Goal: Participate in discussion: Engage in conversation with other users on a specific topic

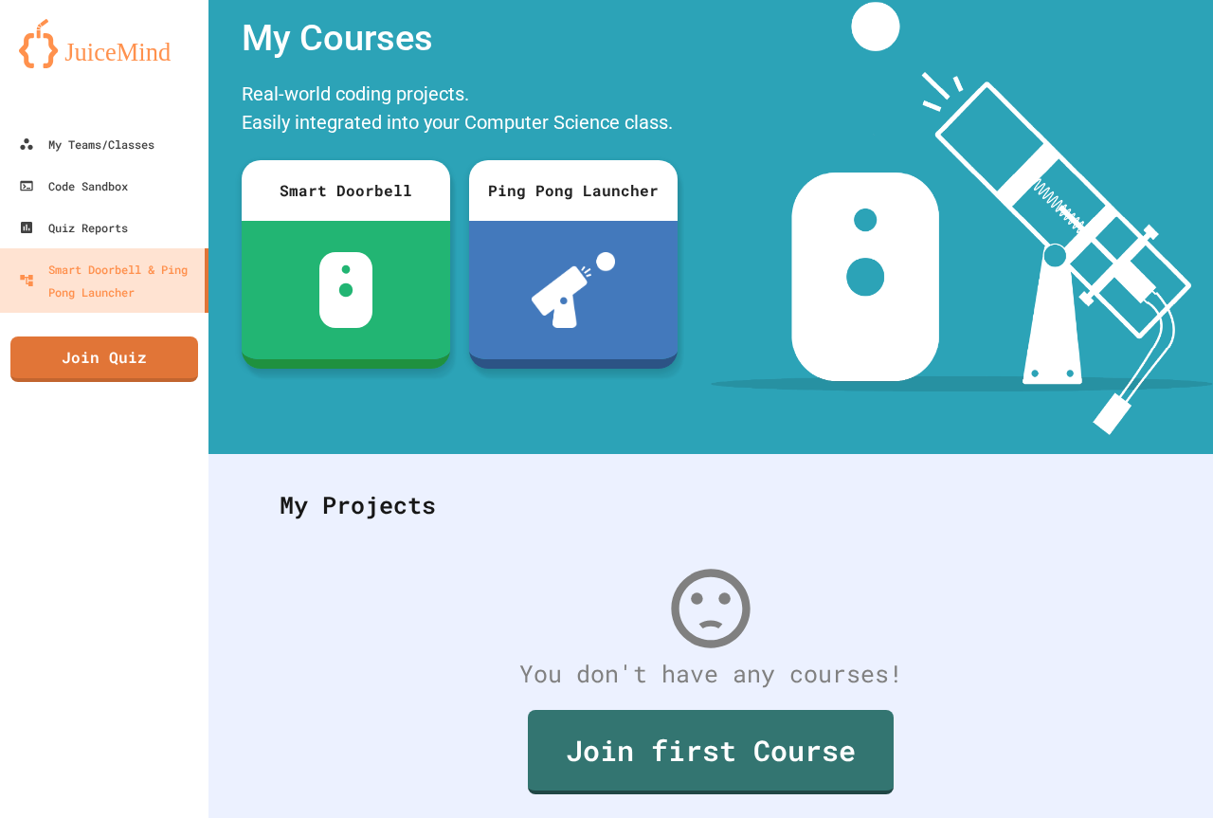
scroll to position [95, 0]
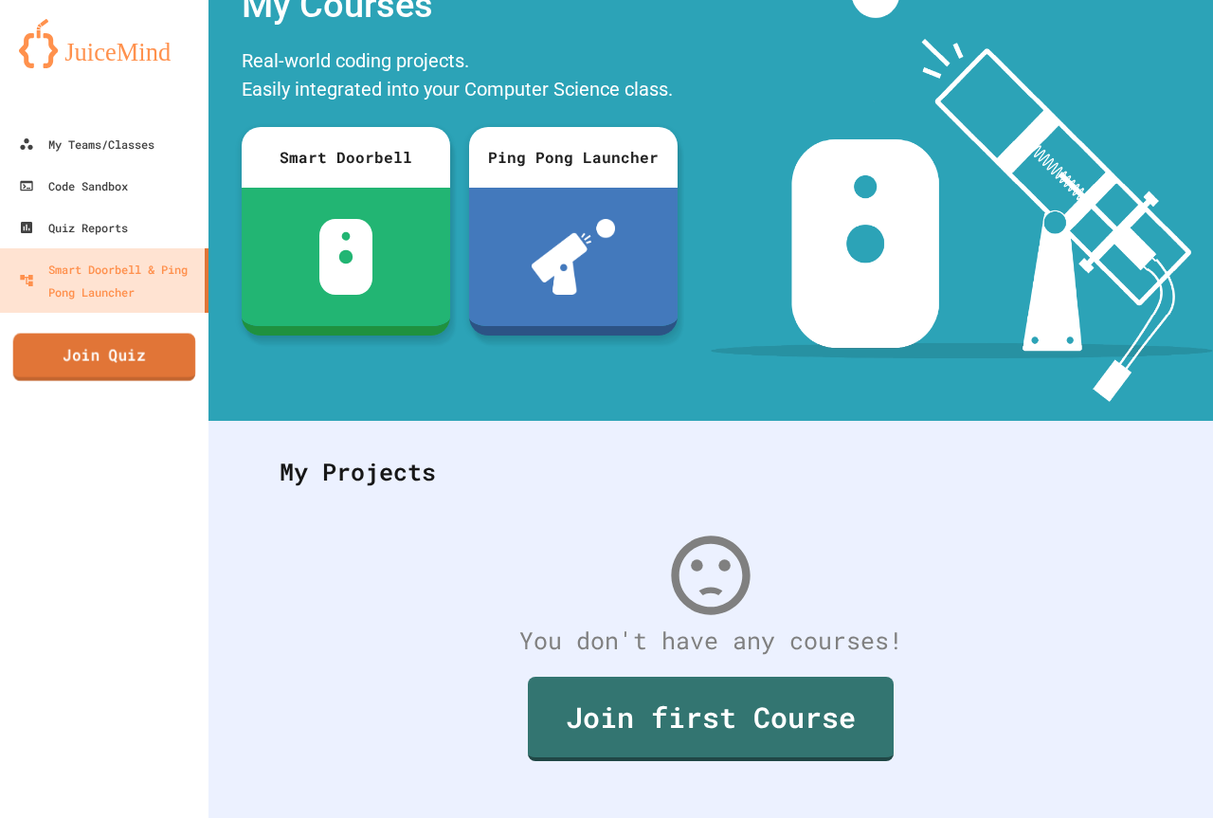
click at [130, 368] on link "Join Quiz" at bounding box center [104, 357] width 183 height 47
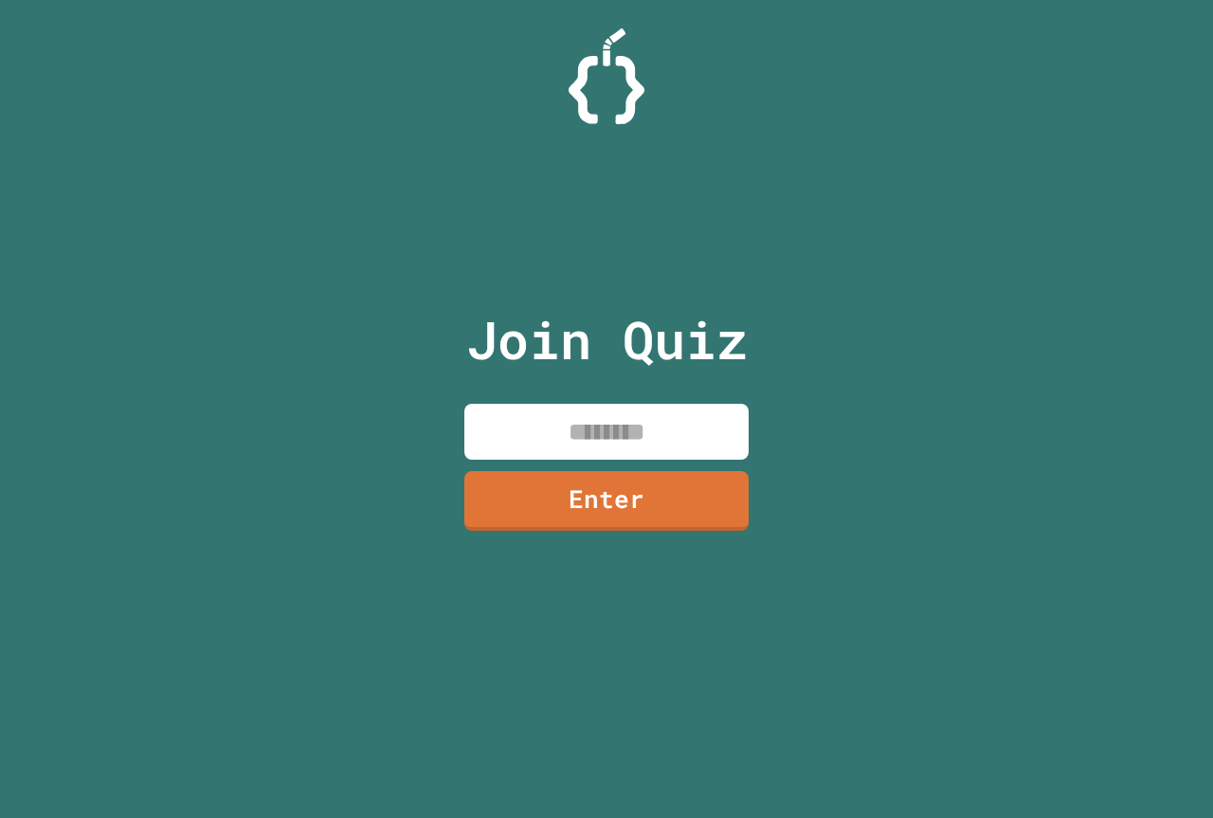
click at [661, 435] on input at bounding box center [606, 432] width 284 height 56
type input "********"
click at [660, 495] on link "Enter" at bounding box center [606, 499] width 287 height 61
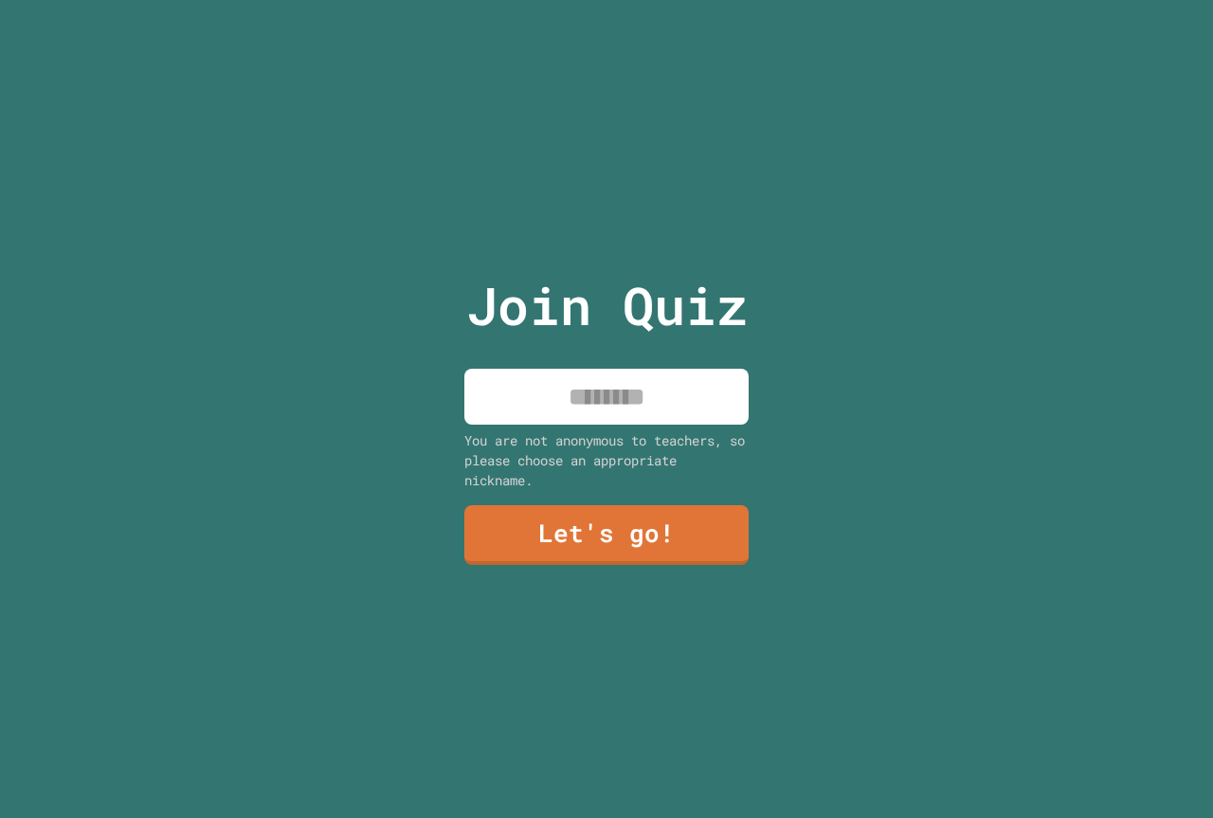
click at [618, 401] on input at bounding box center [606, 397] width 284 height 56
type input "********"
click at [628, 505] on link "Let's go!" at bounding box center [606, 533] width 284 height 63
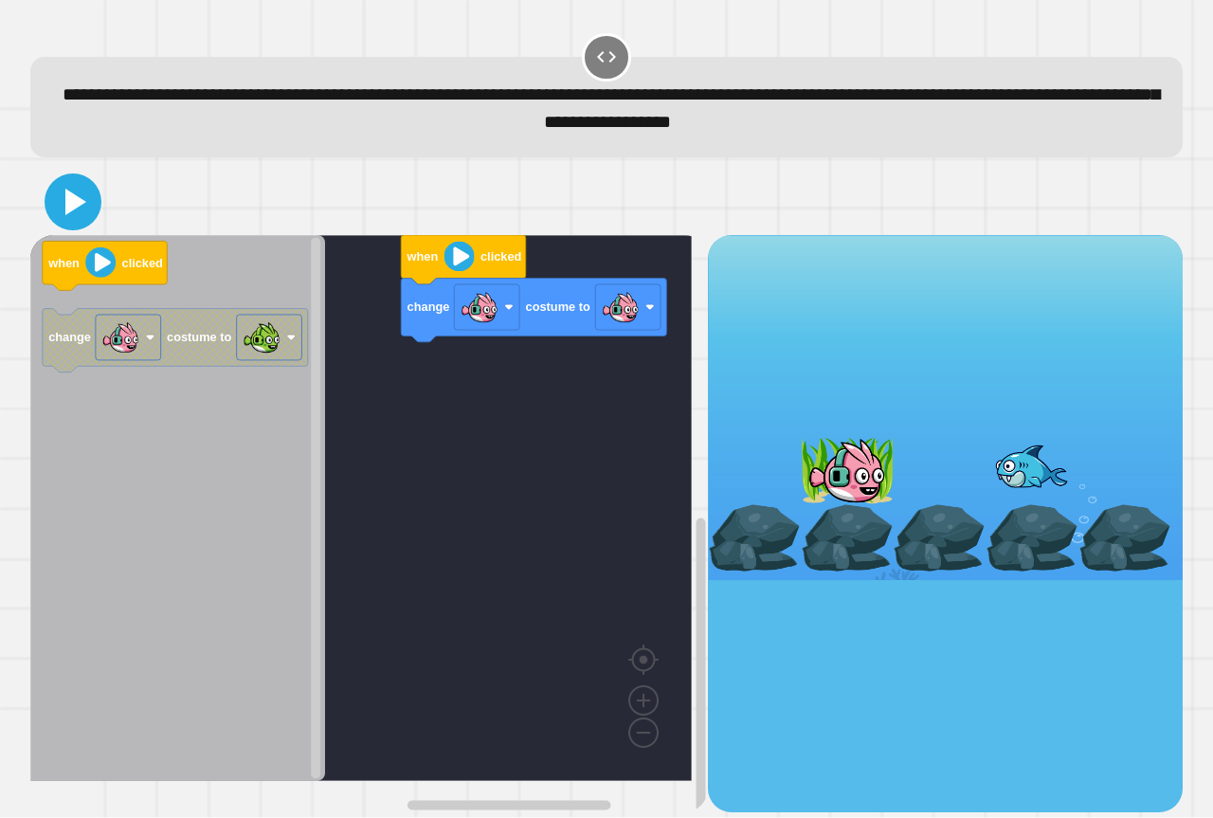
click at [61, 205] on icon at bounding box center [72, 201] width 45 height 45
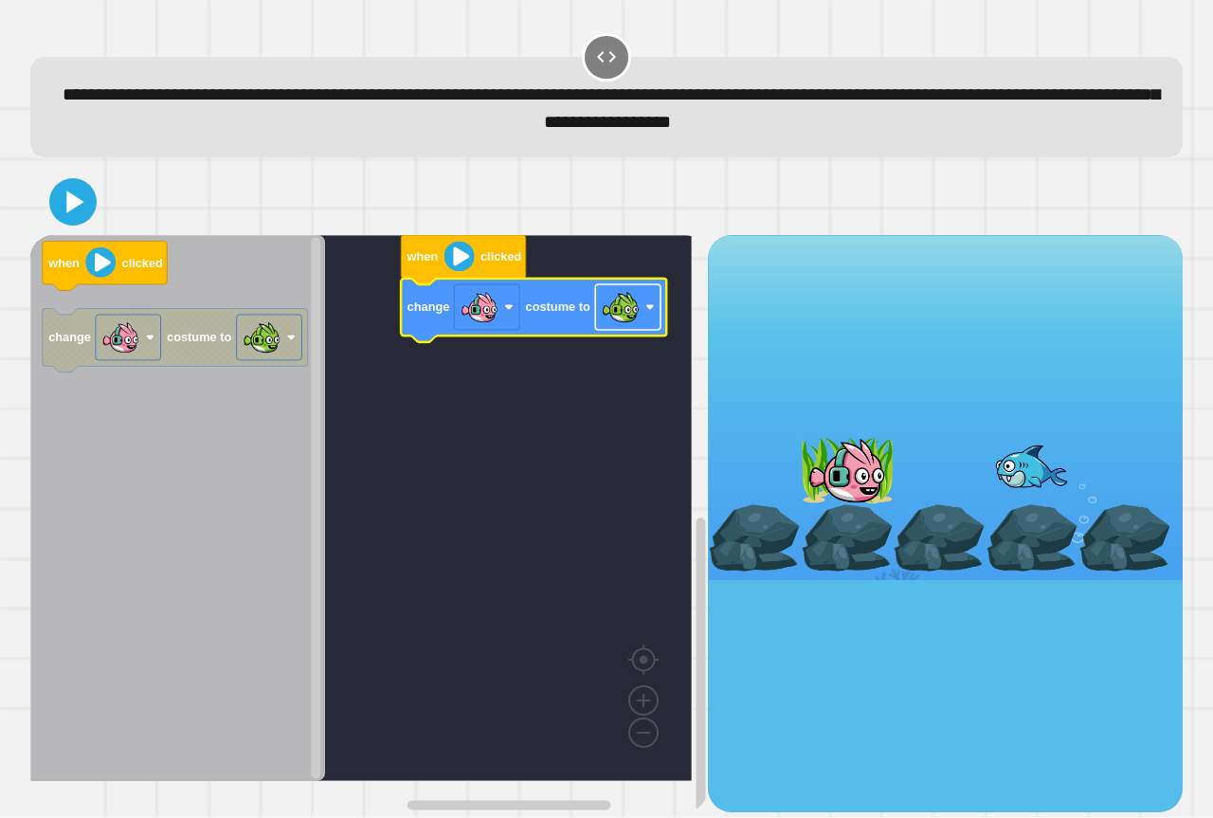
click at [619, 324] on image "Blockly Workspace" at bounding box center [621, 307] width 38 height 38
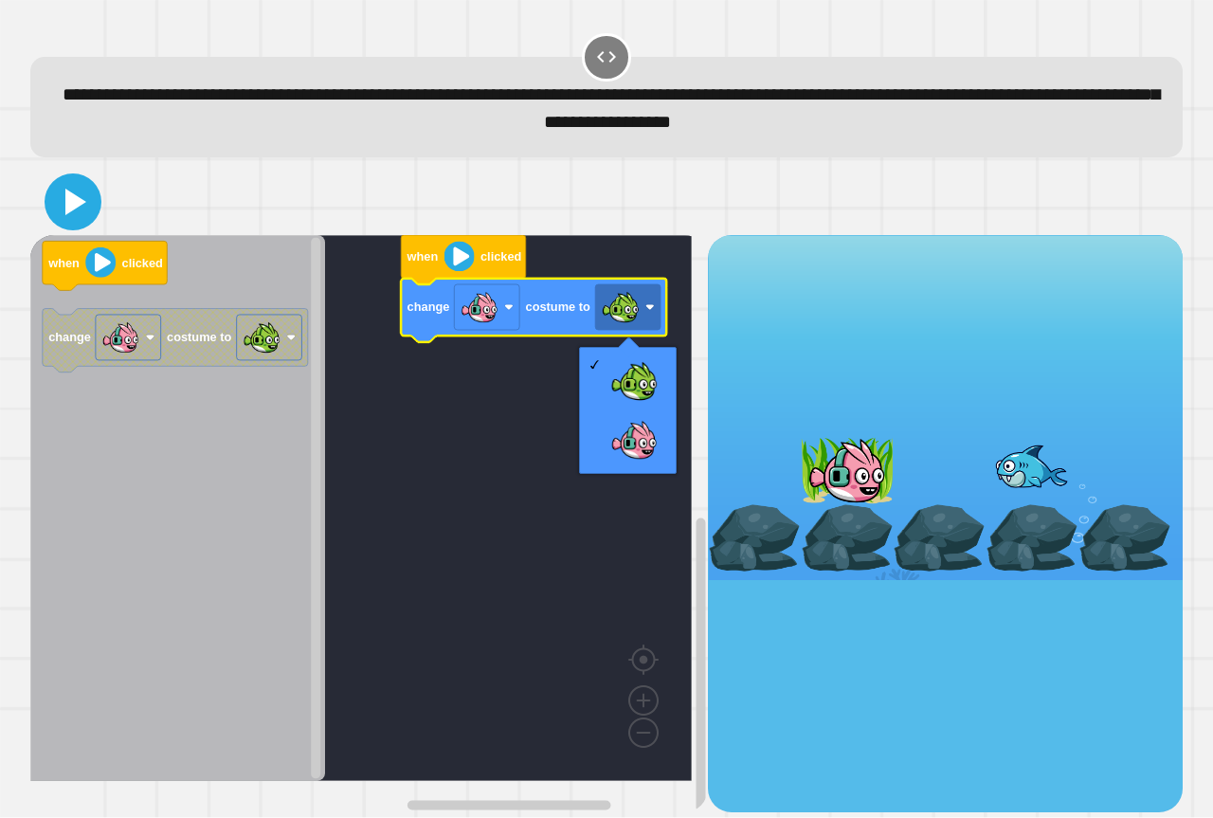
click at [80, 210] on icon at bounding box center [72, 201] width 45 height 45
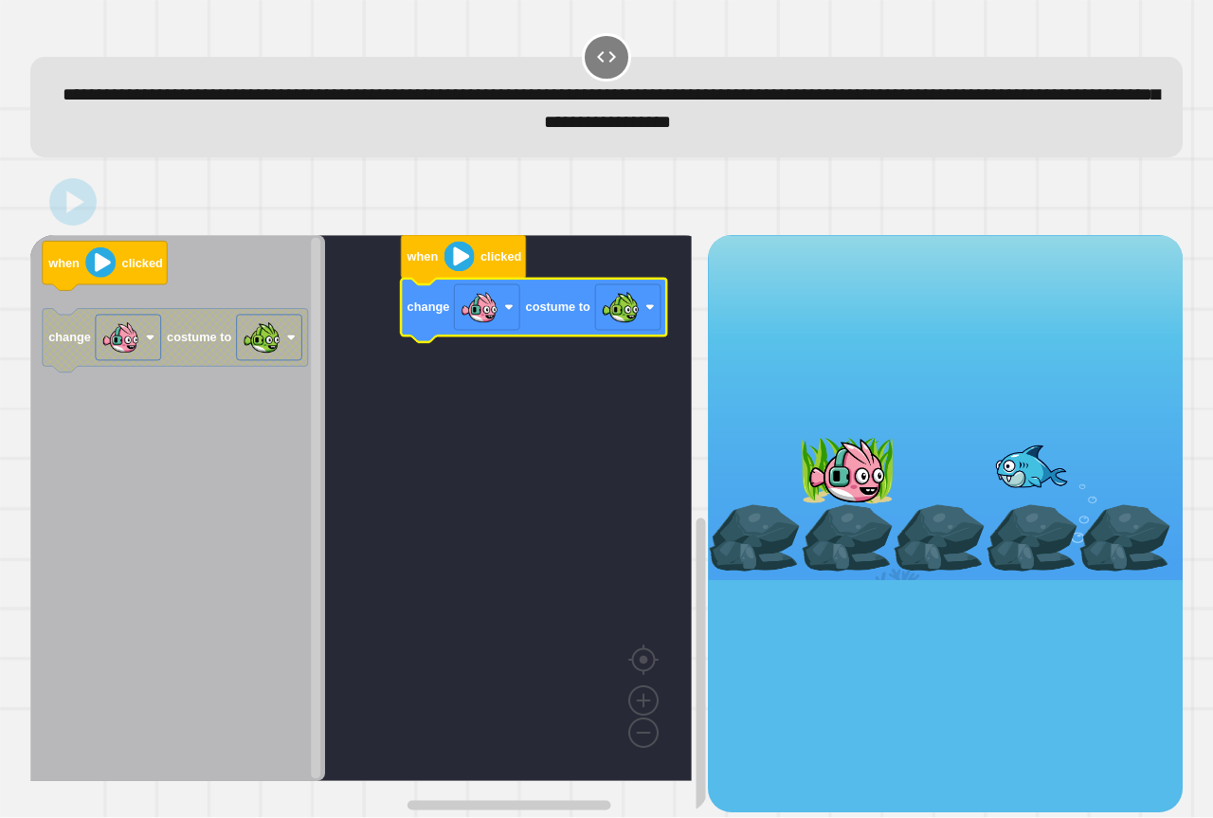
click at [428, 401] on rect "Blockly Workspace" at bounding box center [361, 508] width 662 height 546
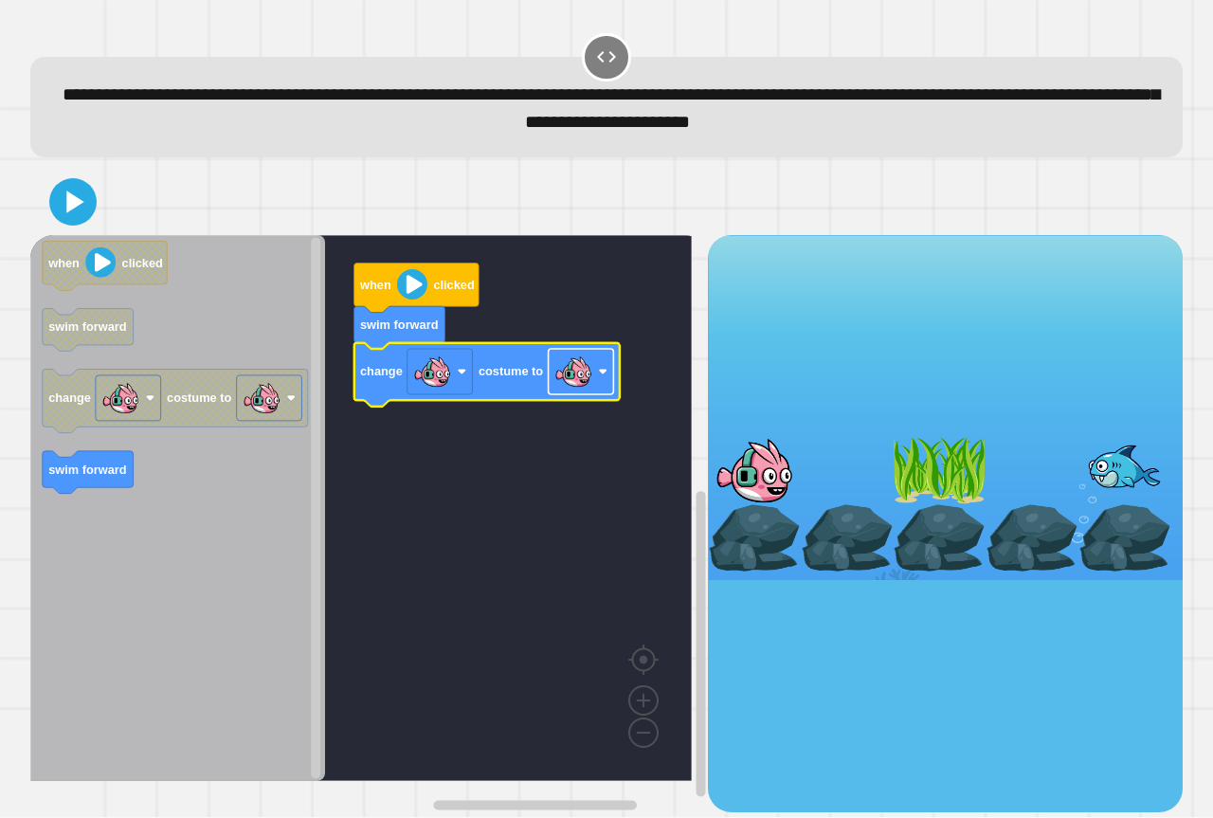
click at [567, 382] on image "Blockly Workspace" at bounding box center [573, 372] width 38 height 38
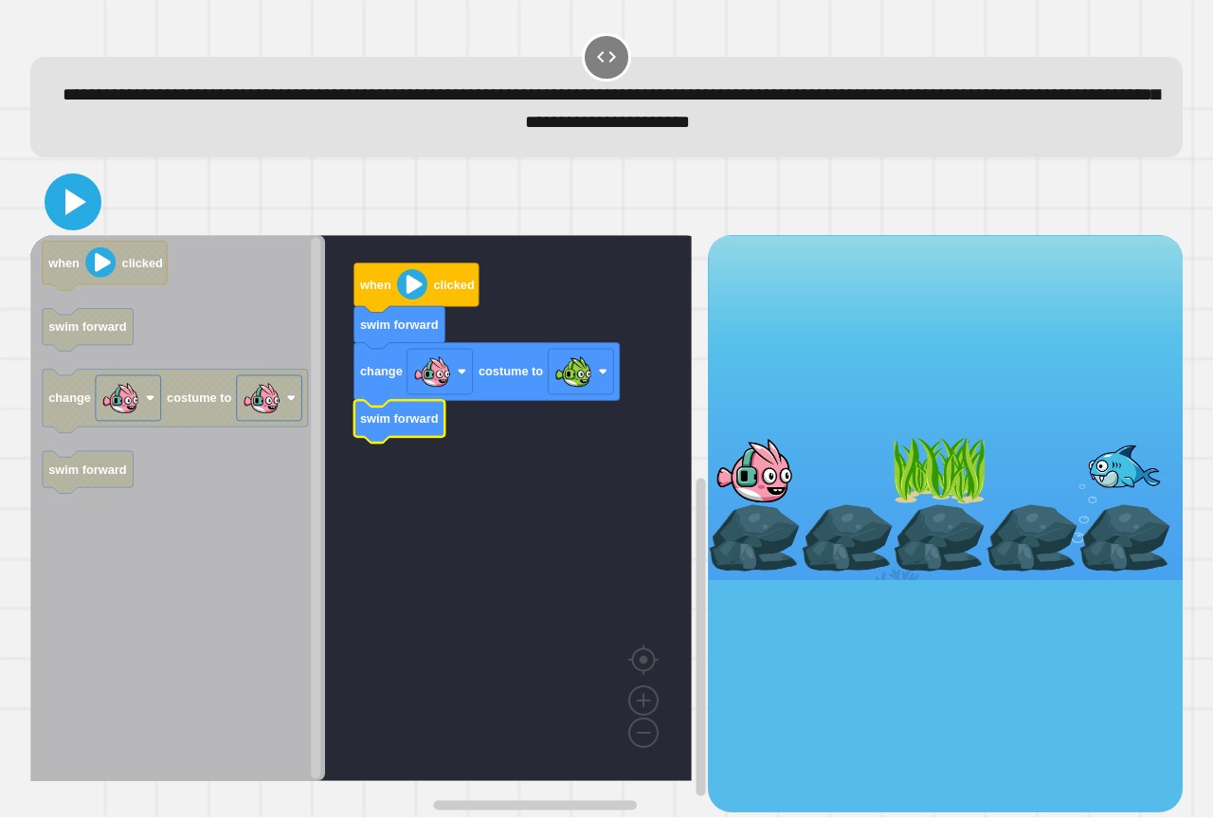
click at [81, 221] on icon at bounding box center [72, 201] width 45 height 45
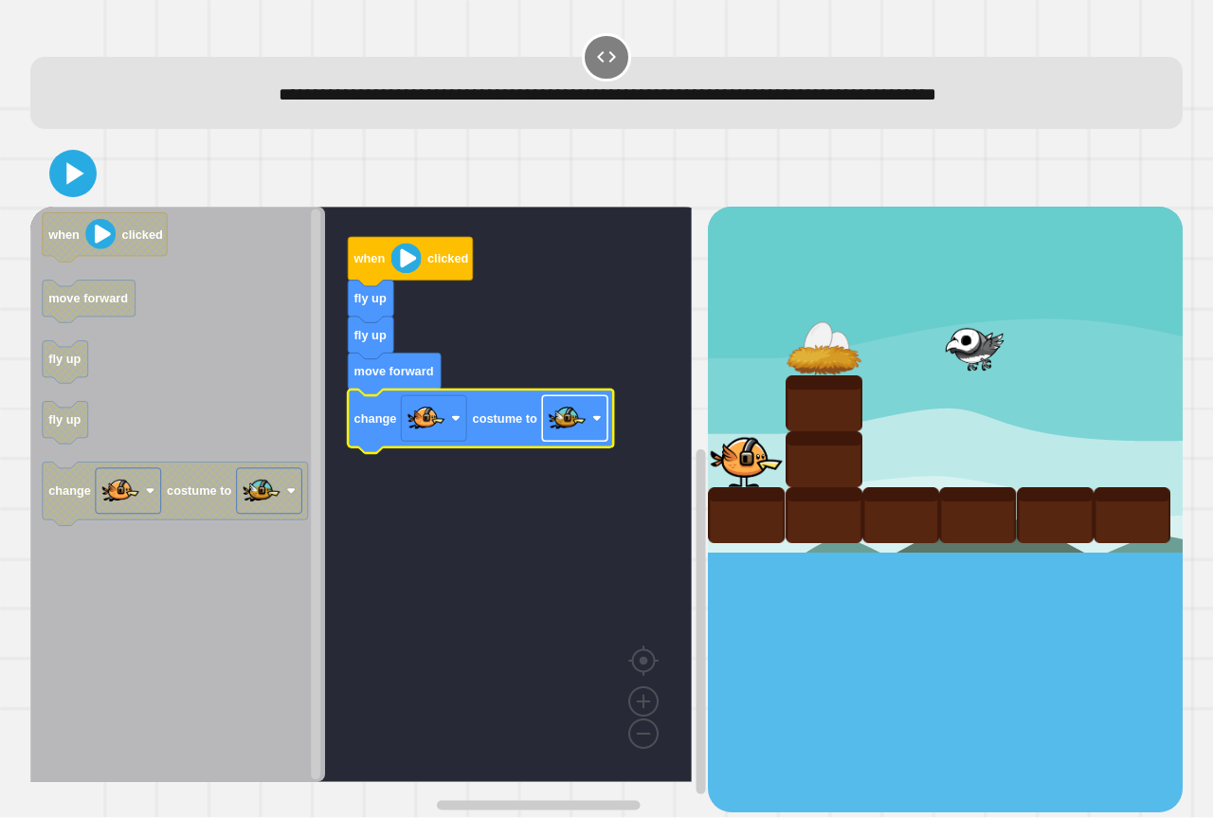
click at [574, 432] on image "Blockly Workspace" at bounding box center [568, 419] width 38 height 38
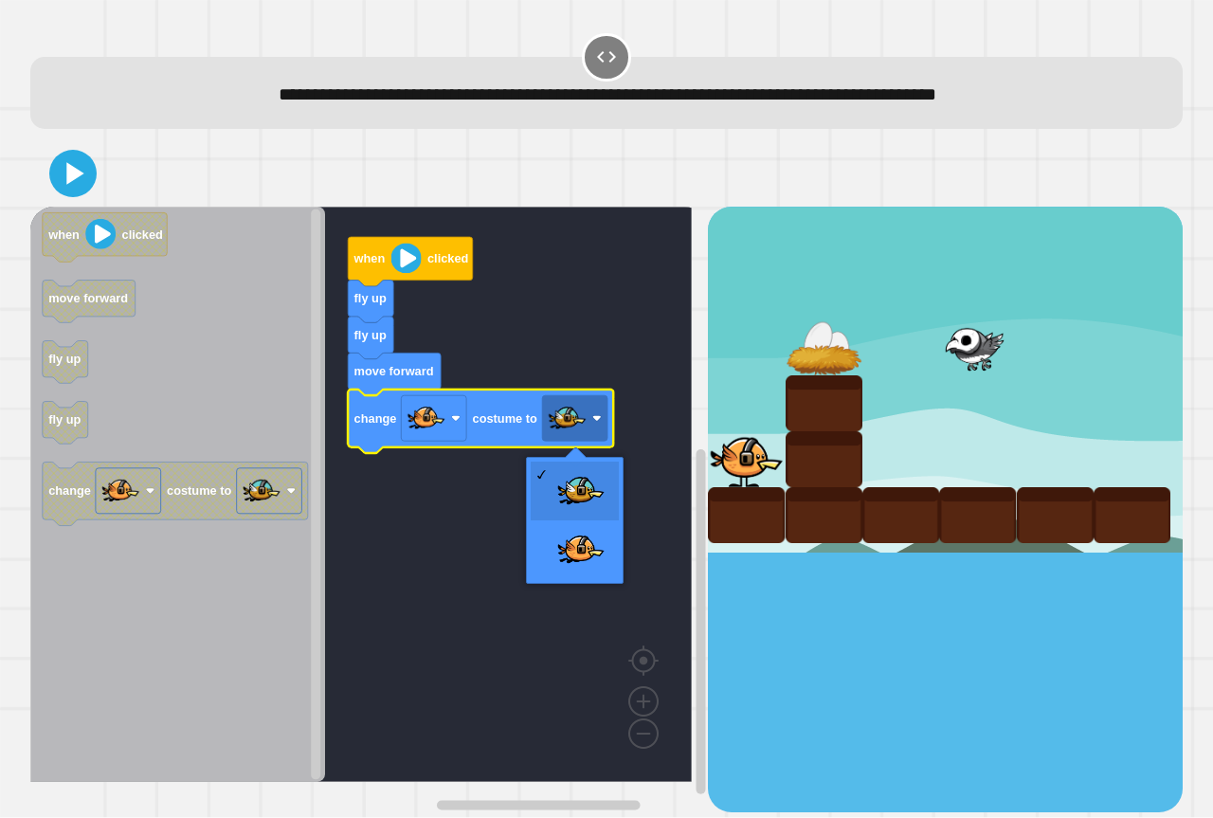
click at [574, 434] on image "Blockly Workspace" at bounding box center [568, 419] width 38 height 38
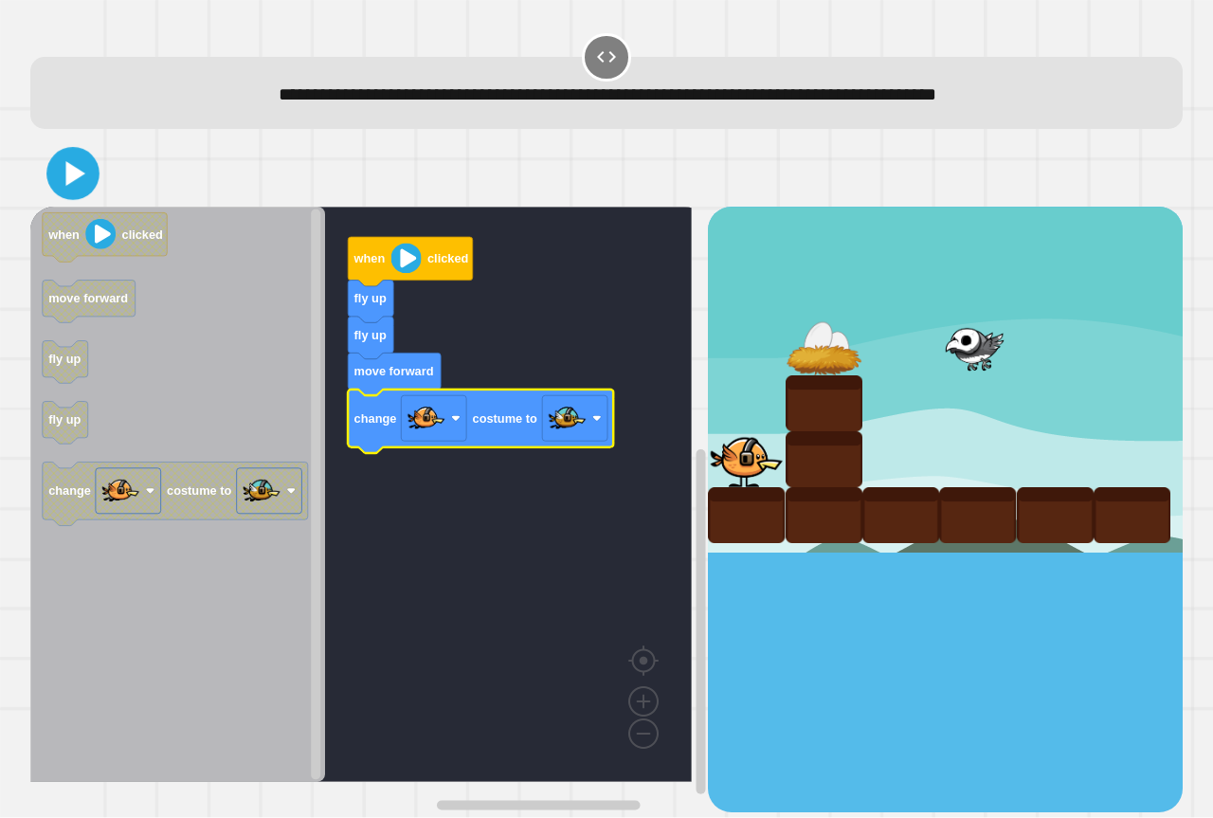
click at [34, 174] on div at bounding box center [606, 173] width 1152 height 66
click at [66, 177] on icon at bounding box center [75, 173] width 21 height 27
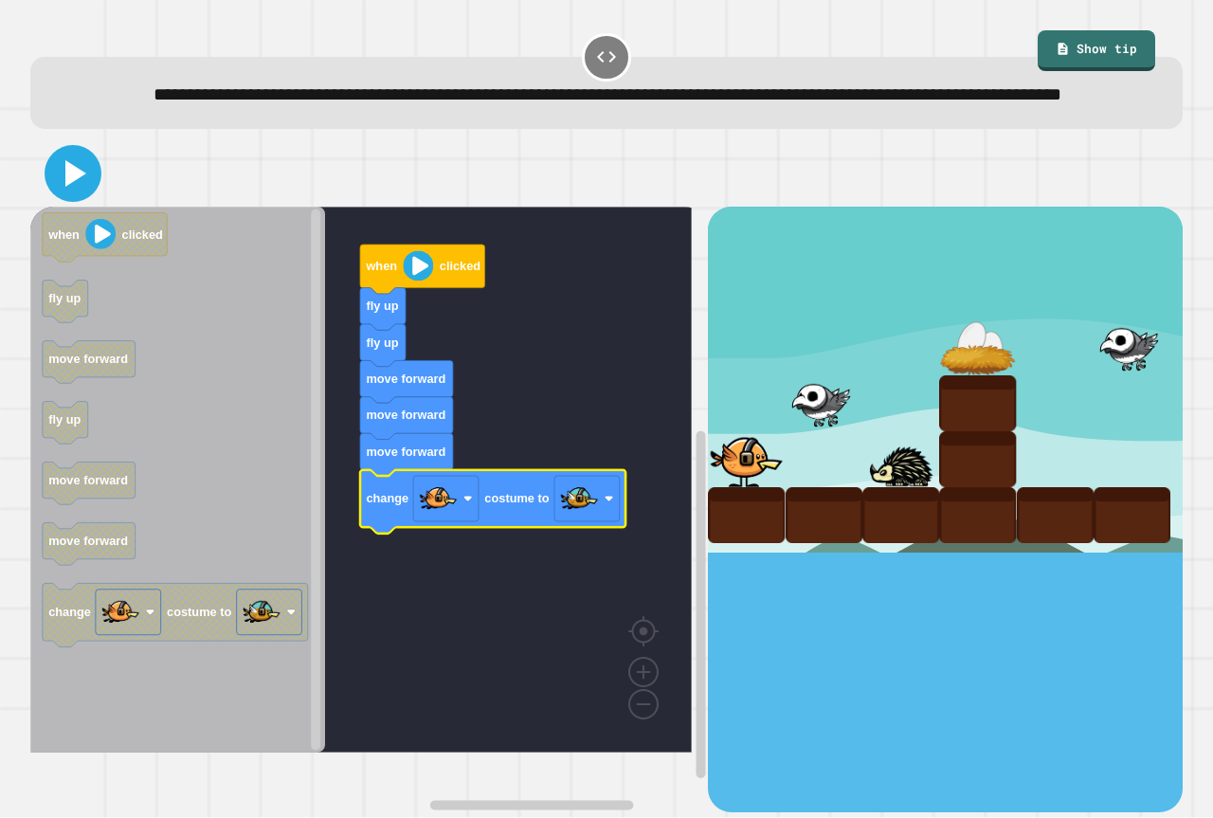
click at [65, 187] on icon at bounding box center [75, 173] width 21 height 27
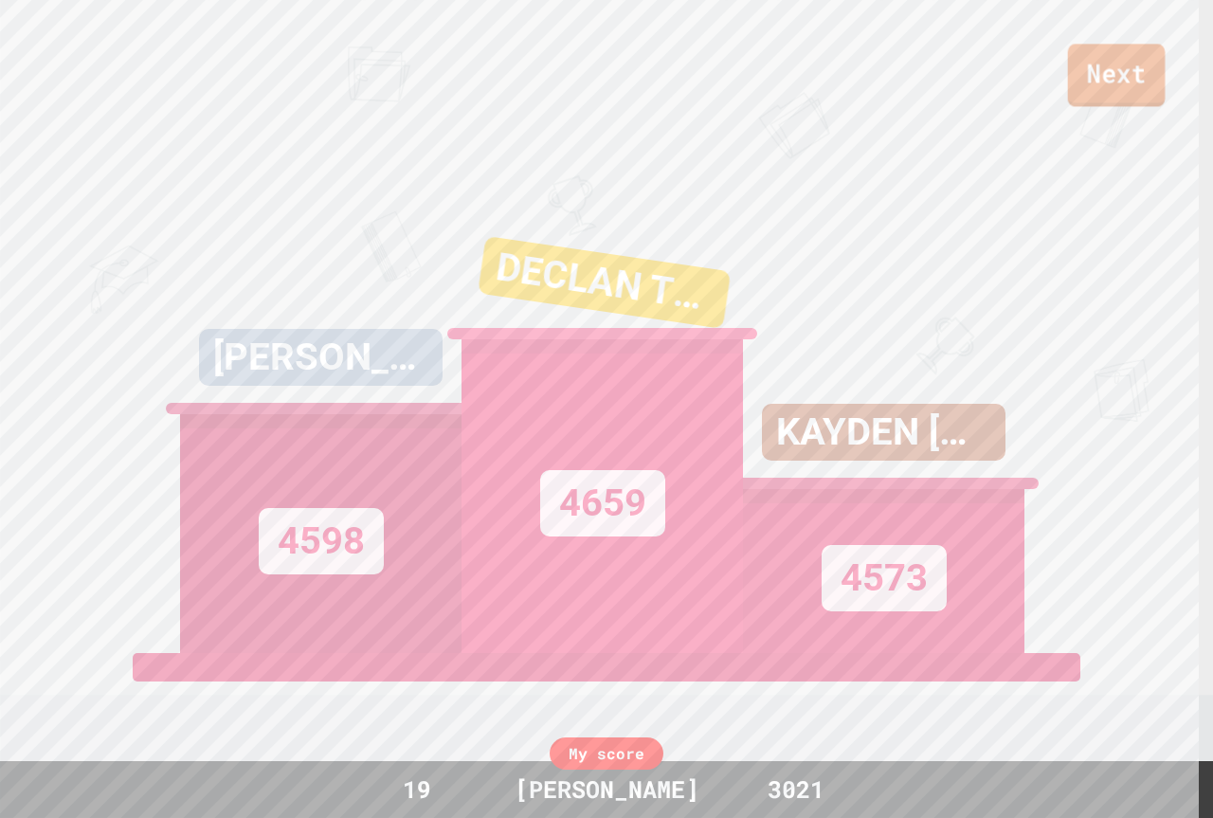
click at [1117, 62] on link "Next" at bounding box center [1117, 75] width 98 height 63
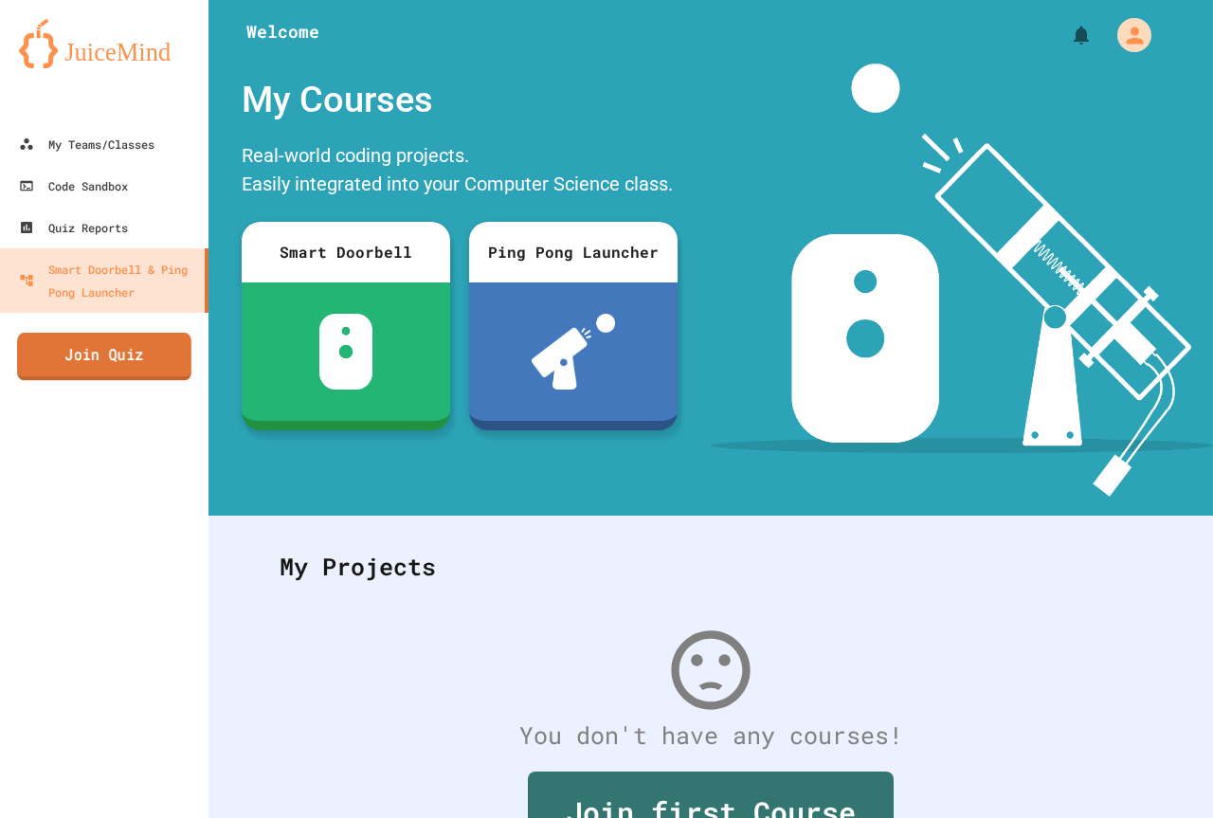
click at [88, 357] on link "Join Quiz" at bounding box center [104, 356] width 174 height 47
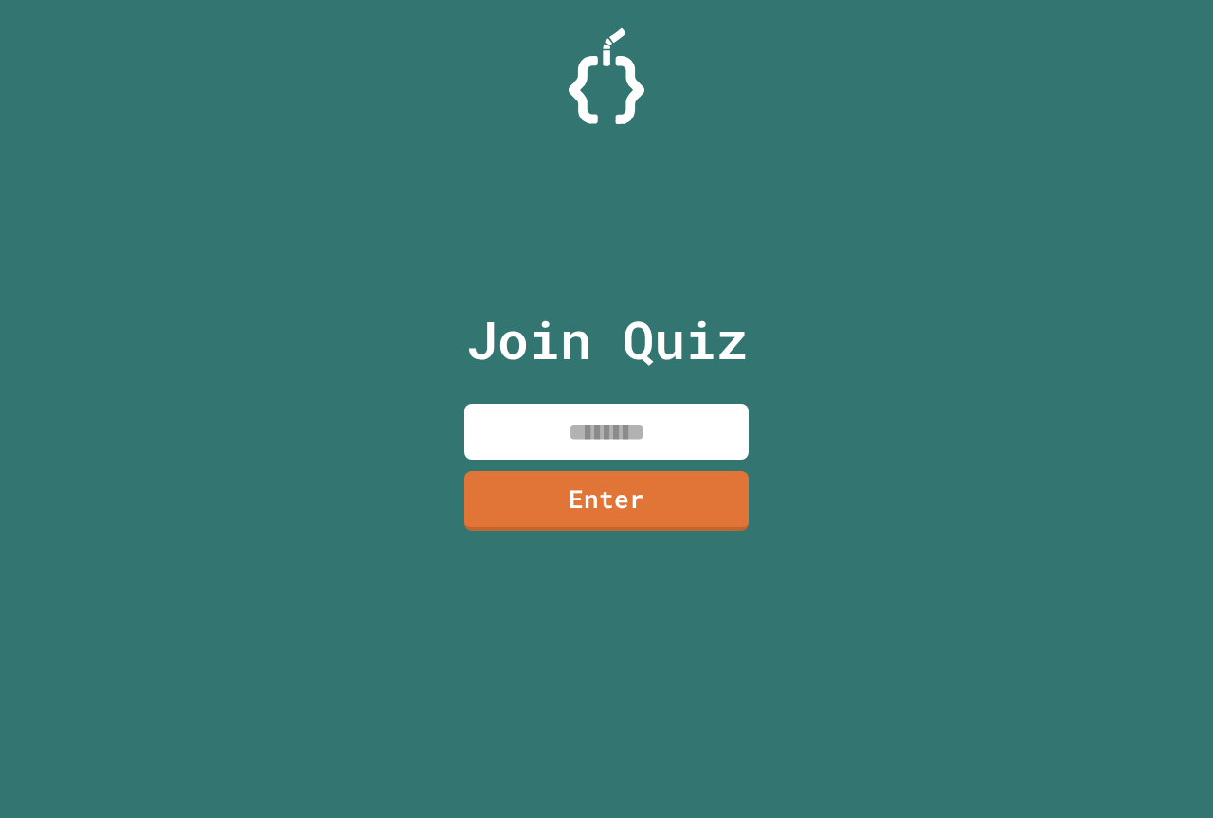
click at [524, 443] on input at bounding box center [606, 432] width 284 height 56
type input "********"
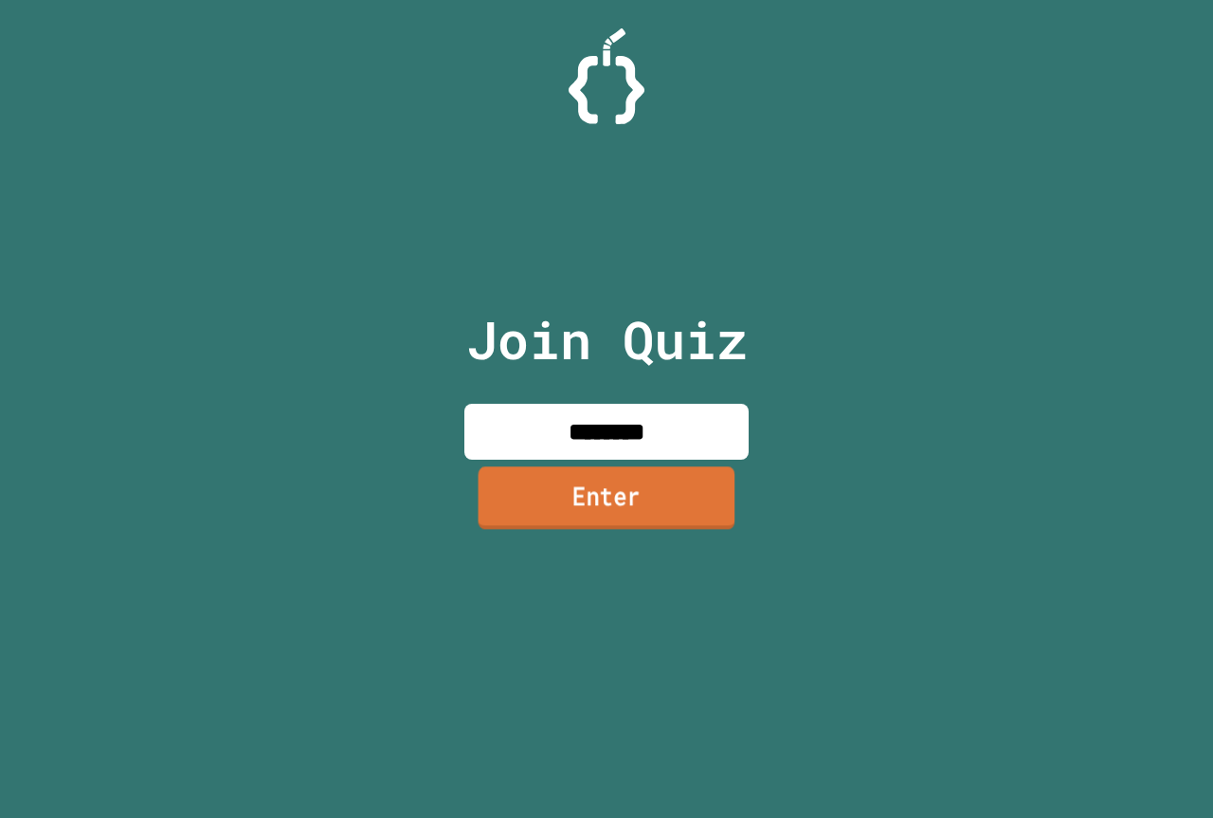
click at [558, 524] on link "Enter" at bounding box center [607, 497] width 257 height 63
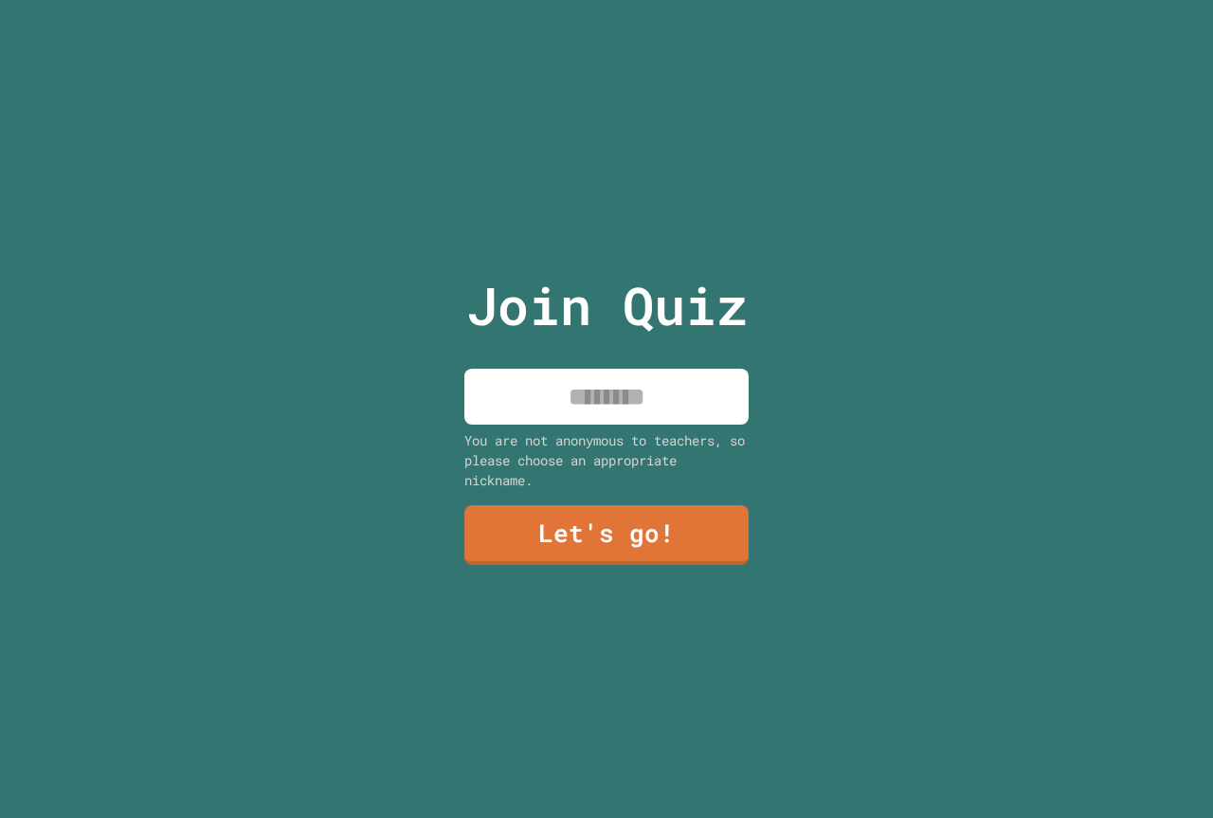
click at [589, 396] on input at bounding box center [606, 397] width 284 height 56
type input "********"
click at [681, 553] on link "Let's go!" at bounding box center [607, 532] width 276 height 63
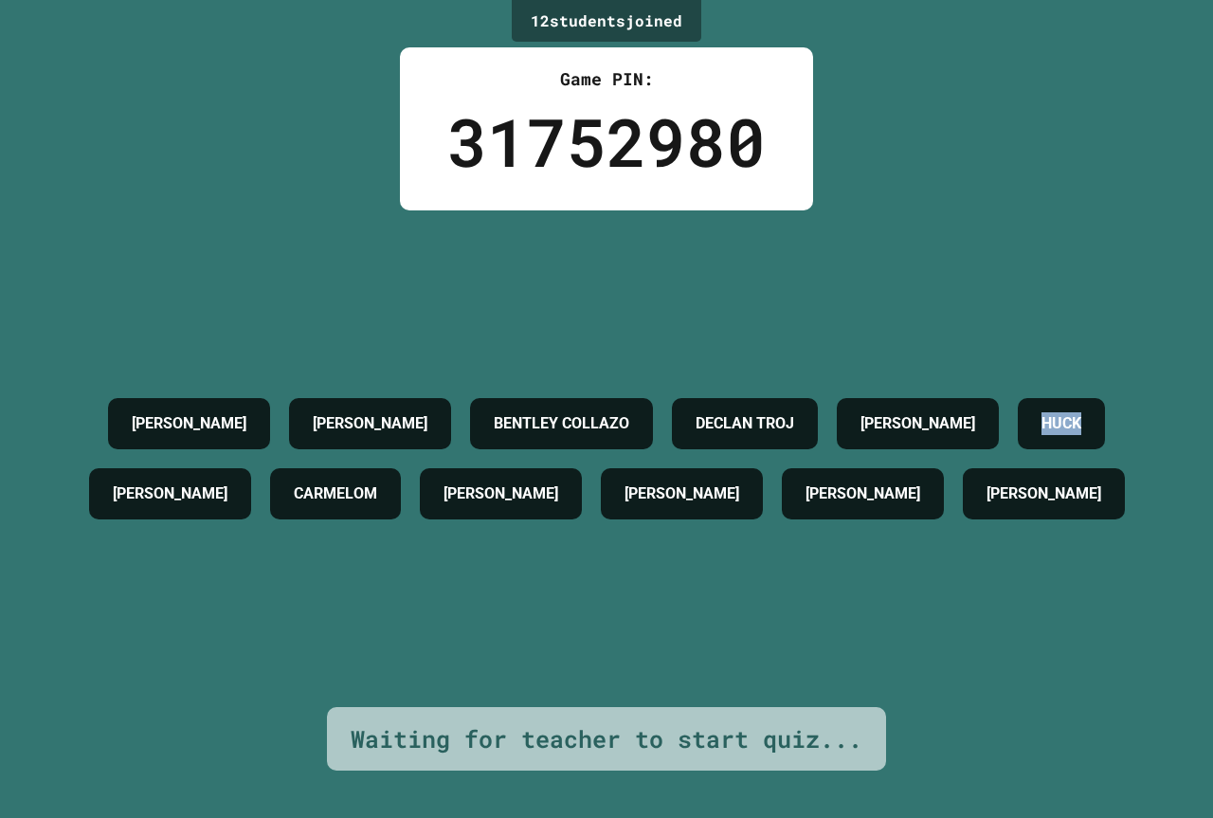
drag, startPoint x: 586, startPoint y: 408, endPoint x: 696, endPoint y: 414, distance: 110.1
click at [1018, 414] on div "HUCK" at bounding box center [1061, 423] width 87 height 51
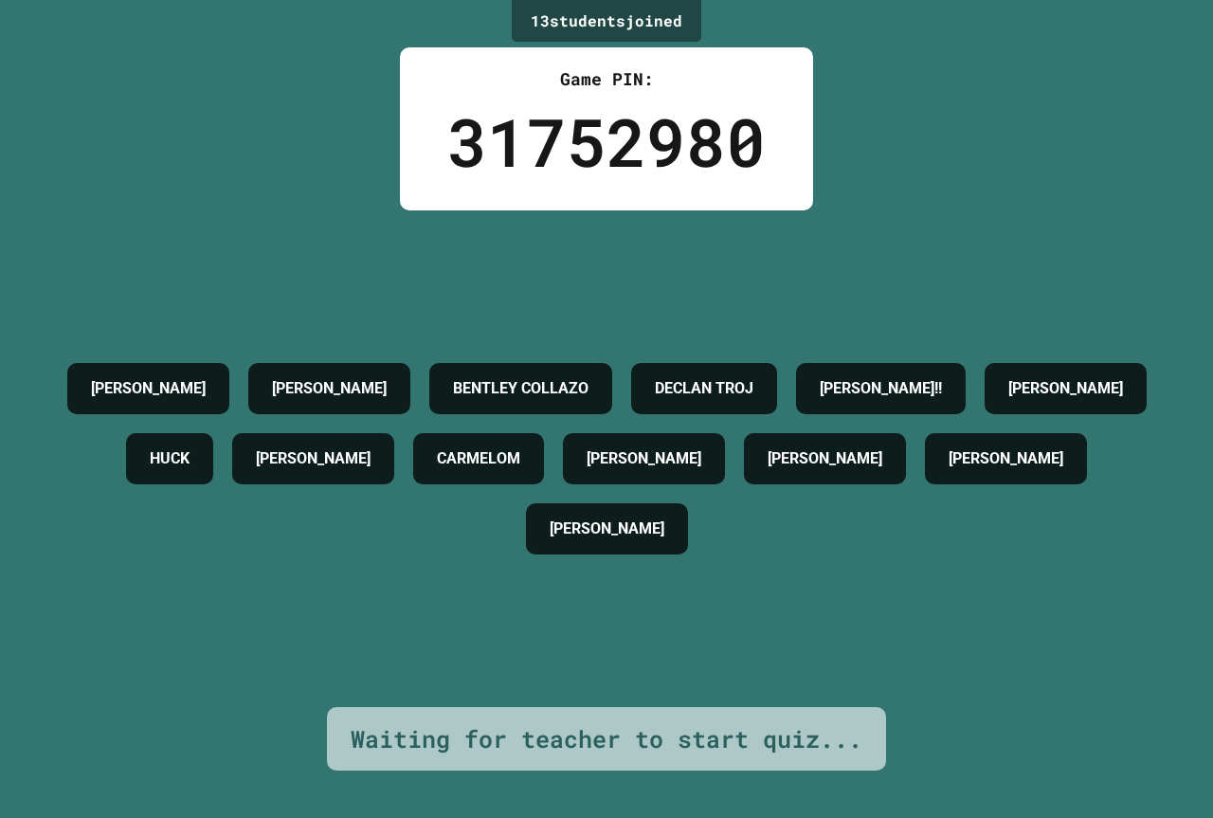
click at [906, 191] on div "13 student s joined Game PIN: 31752980 [PERSON_NAME] [PERSON_NAME] [PERSON_NAME…" at bounding box center [606, 409] width 1213 height 818
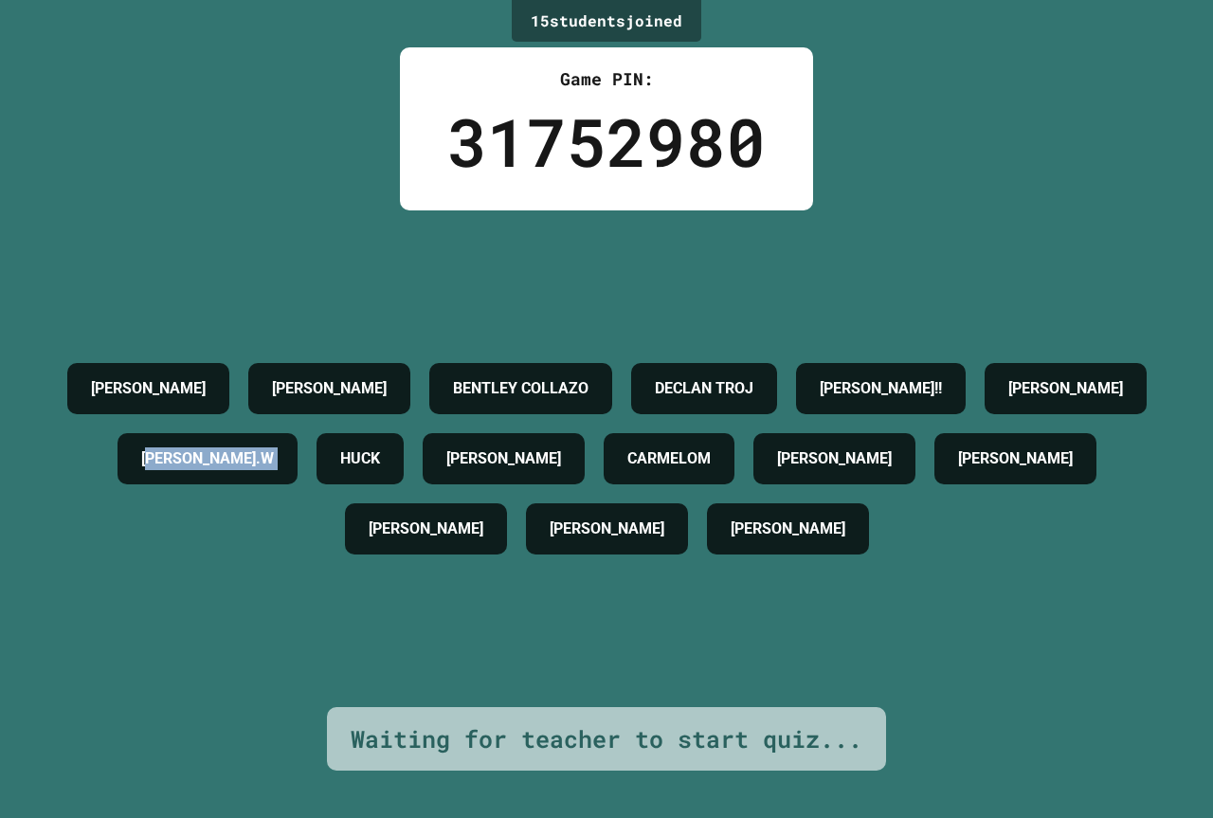
drag, startPoint x: 840, startPoint y: 418, endPoint x: 927, endPoint y: 427, distance: 87.7
click at [927, 427] on div "[PERSON_NAME] [PERSON_NAME] [PERSON_NAME] [PERSON_NAME] TROJ [PERSON_NAME]!! [P…" at bounding box center [606, 459] width 1118 height 210
click at [1098, 276] on div "[PERSON_NAME] [PERSON_NAME] [PERSON_NAME] [PERSON_NAME] TROJ [PERSON_NAME]!! [P…" at bounding box center [606, 458] width 1118 height 497
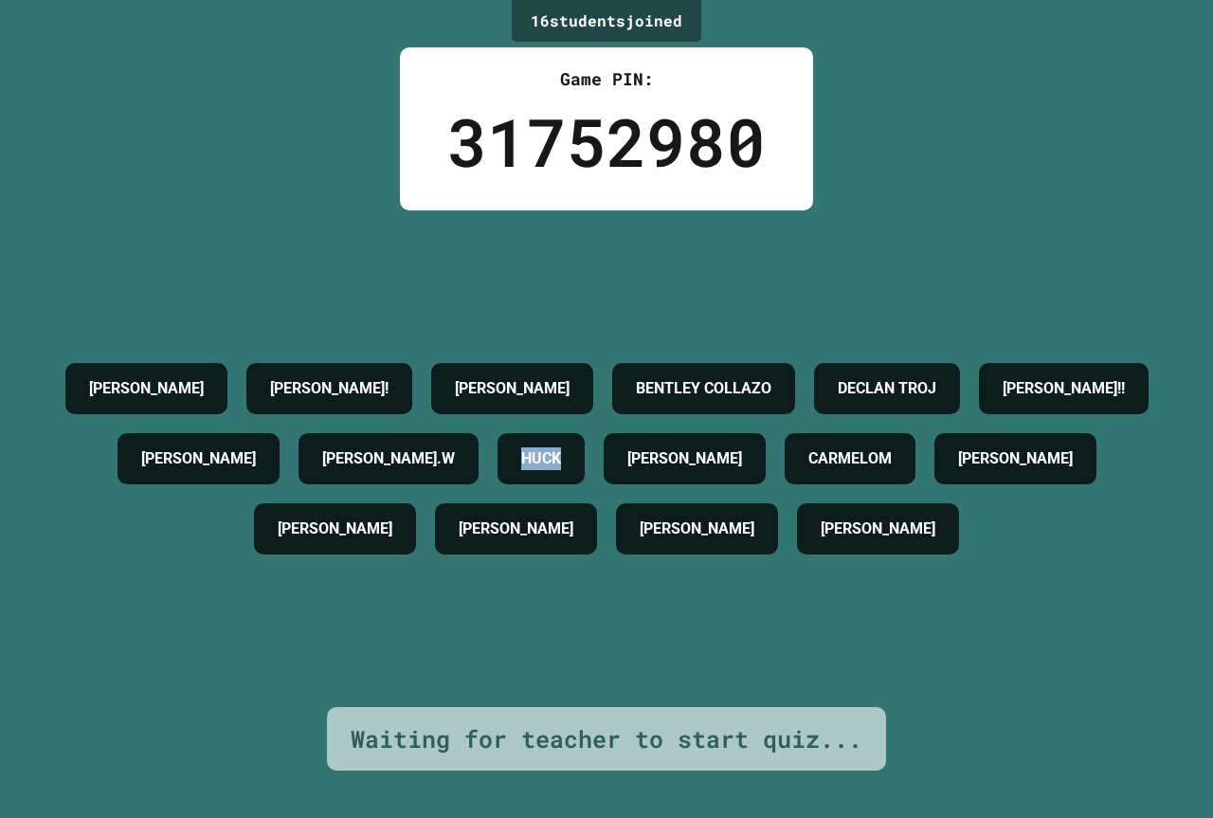
drag, startPoint x: 362, startPoint y: 447, endPoint x: 458, endPoint y: 445, distance: 95.7
click at [521, 457] on h4 "HUCK" at bounding box center [541, 458] width 40 height 23
click at [1074, 514] on div "[PERSON_NAME] [PERSON_NAME]! [PERSON_NAME] [PERSON_NAME] [PERSON_NAME] TROJ [PE…" at bounding box center [606, 459] width 1118 height 210
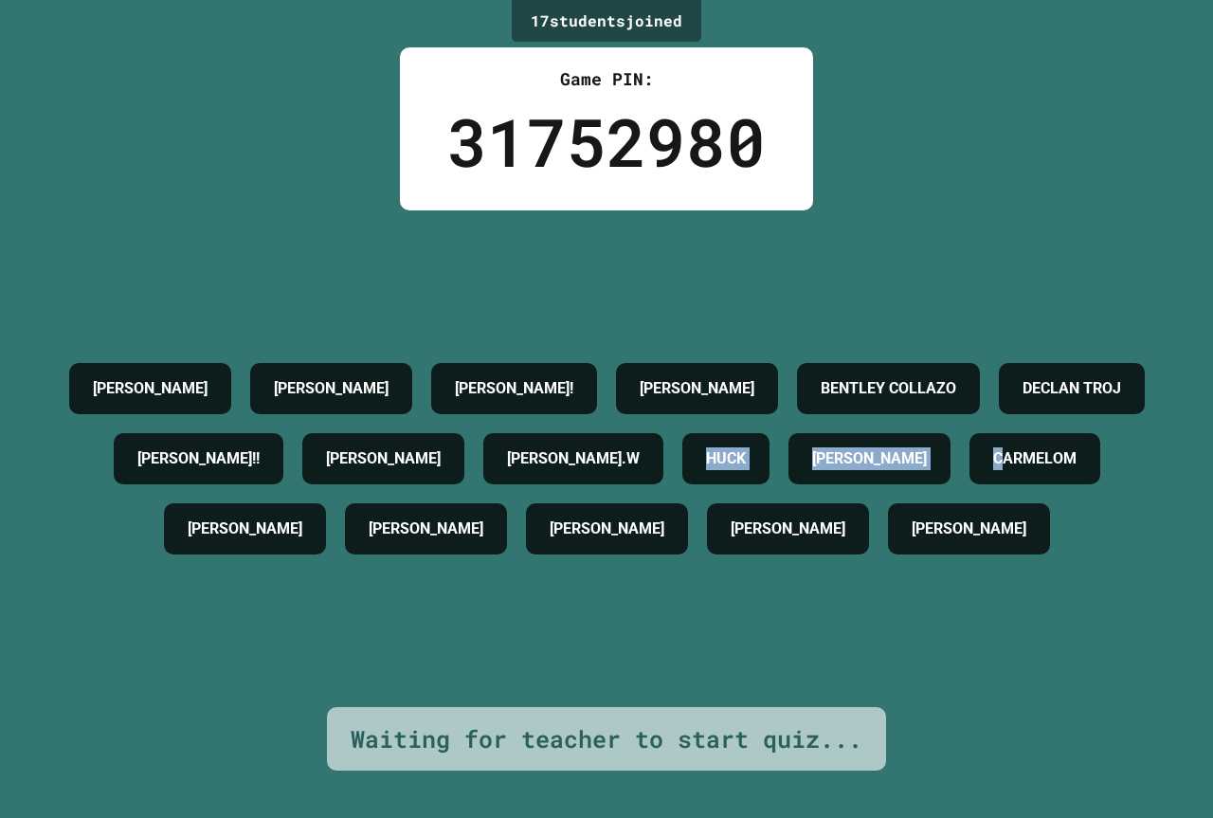
drag, startPoint x: 705, startPoint y: 447, endPoint x: 819, endPoint y: 448, distance: 113.7
click at [819, 448] on div "[PERSON_NAME] [PERSON_NAME] [PERSON_NAME]! [PERSON_NAME] [PERSON_NAME] [PERSON_…" at bounding box center [606, 459] width 1118 height 210
click at [970, 484] on div "CARMELOM" at bounding box center [1035, 458] width 131 height 51
click at [130, 564] on div "[PERSON_NAME] [PERSON_NAME] [PERSON_NAME]! [PERSON_NAME] [PERSON_NAME] [PERSON_…" at bounding box center [606, 459] width 1118 height 210
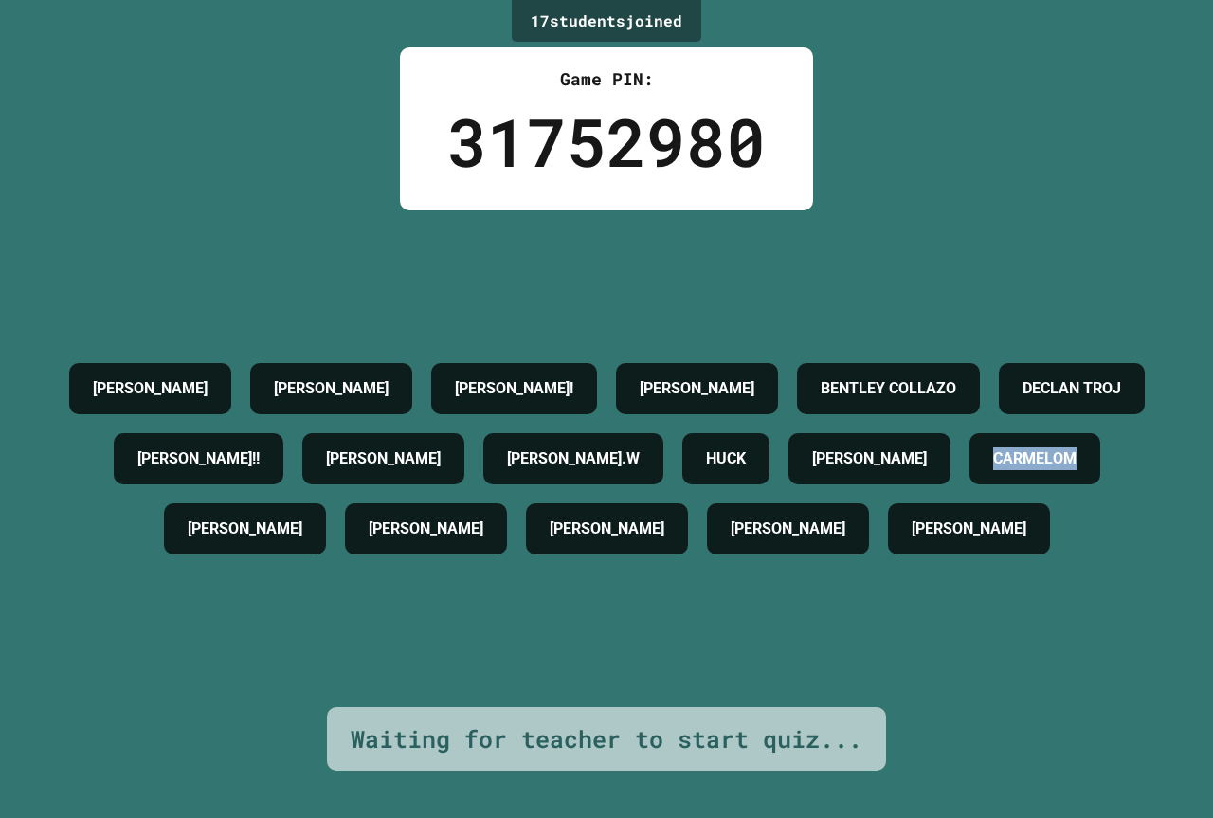
drag, startPoint x: 127, startPoint y: 535, endPoint x: 463, endPoint y: 371, distance: 374.7
click at [970, 484] on div "CARMELOM" at bounding box center [1035, 458] width 131 height 51
click at [991, 106] on div "17 student s joined Game PIN: 31752980 [PERSON_NAME] [PERSON_NAME] [PERSON_NAME…" at bounding box center [606, 409] width 1213 height 818
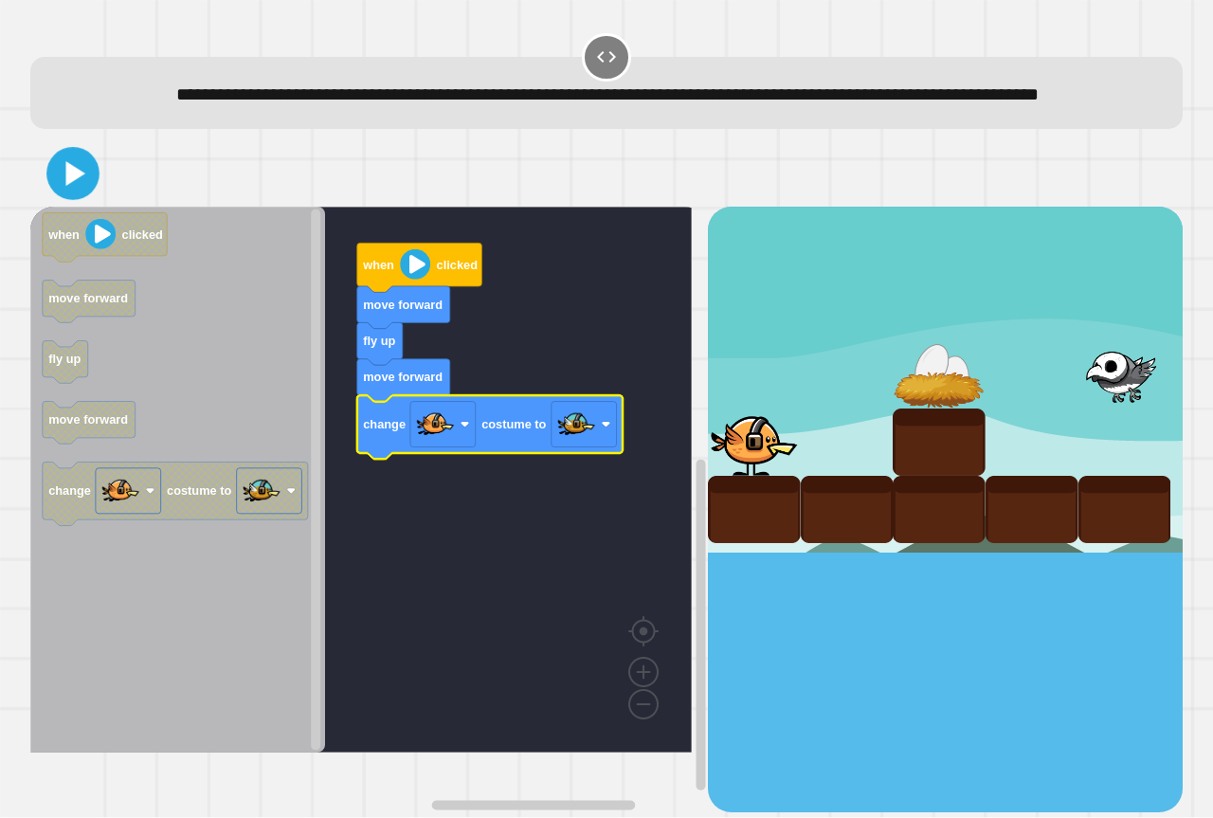
click at [78, 195] on icon at bounding box center [73, 174] width 43 height 43
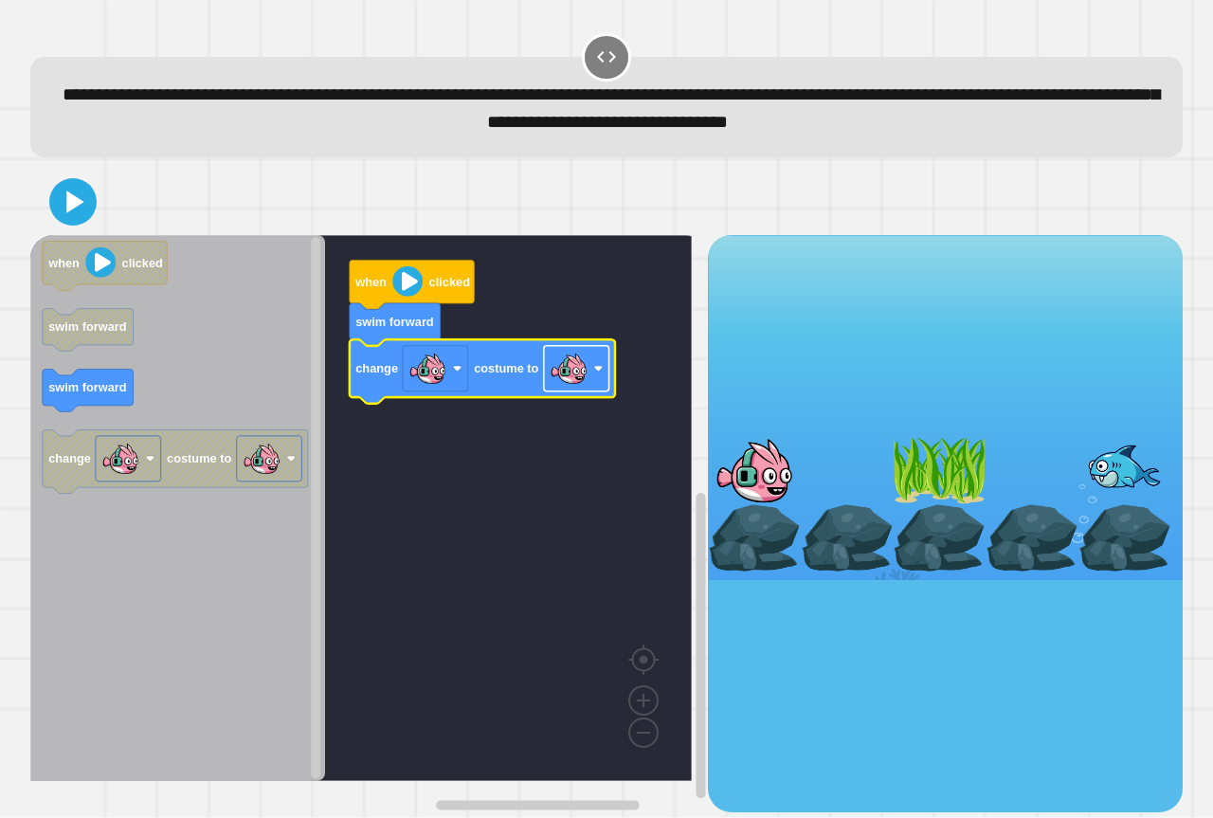
click at [586, 384] on image "Blockly Workspace" at bounding box center [569, 369] width 38 height 38
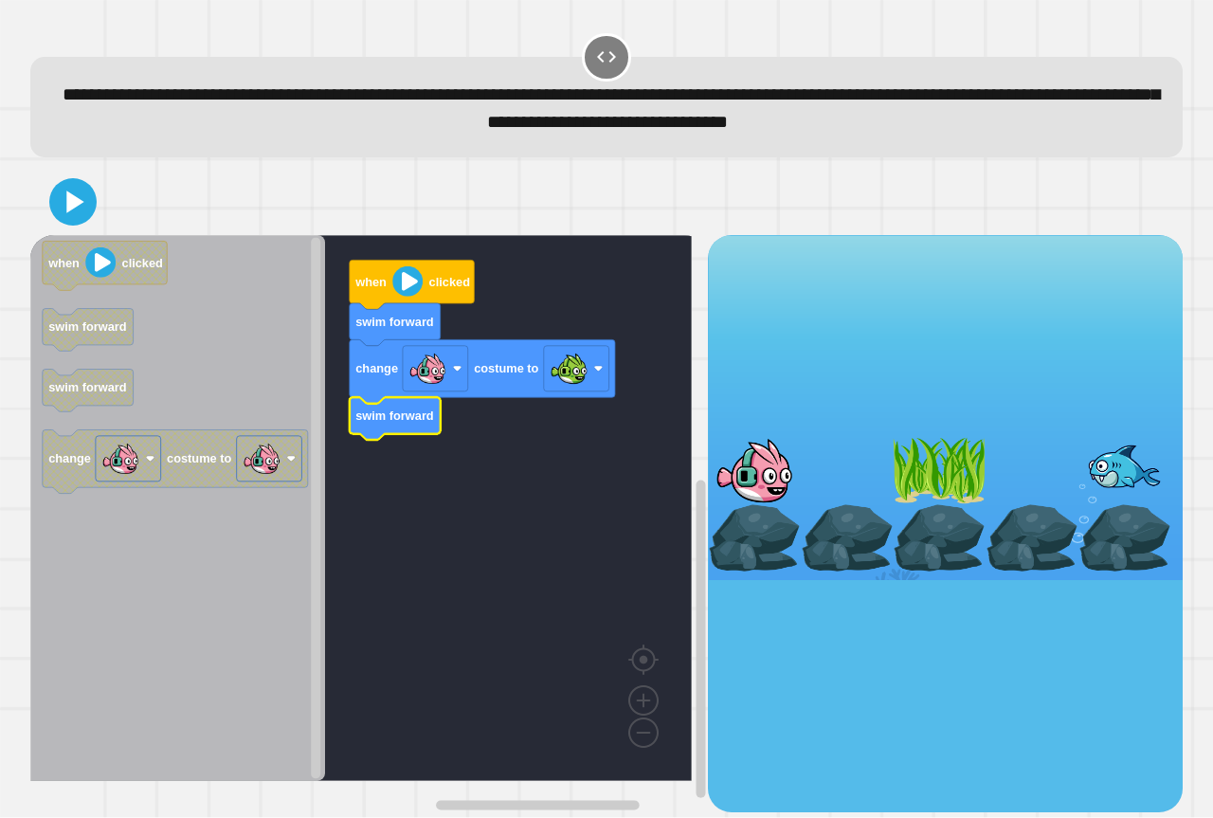
click at [82, 211] on icon at bounding box center [73, 202] width 38 height 38
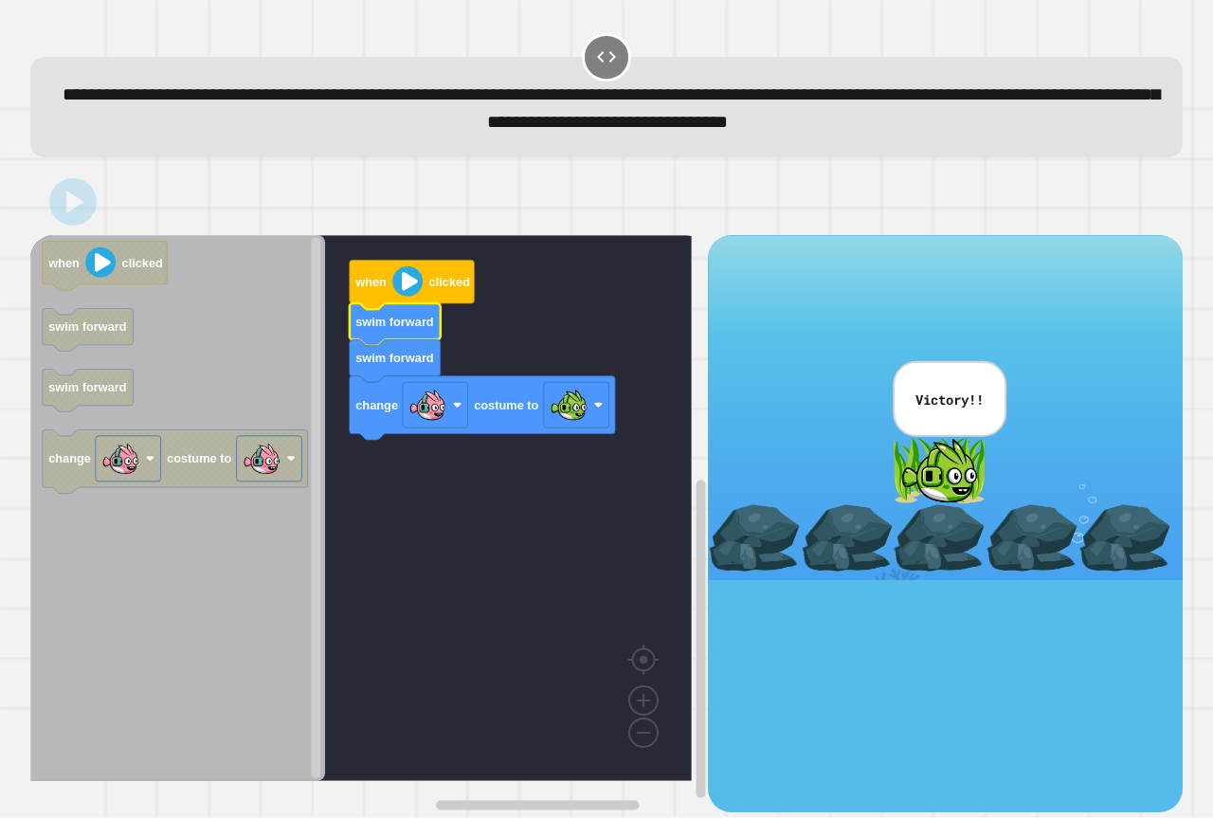
click at [0, 0] on div "Correct! + 929" at bounding box center [0, 0] width 0 height 0
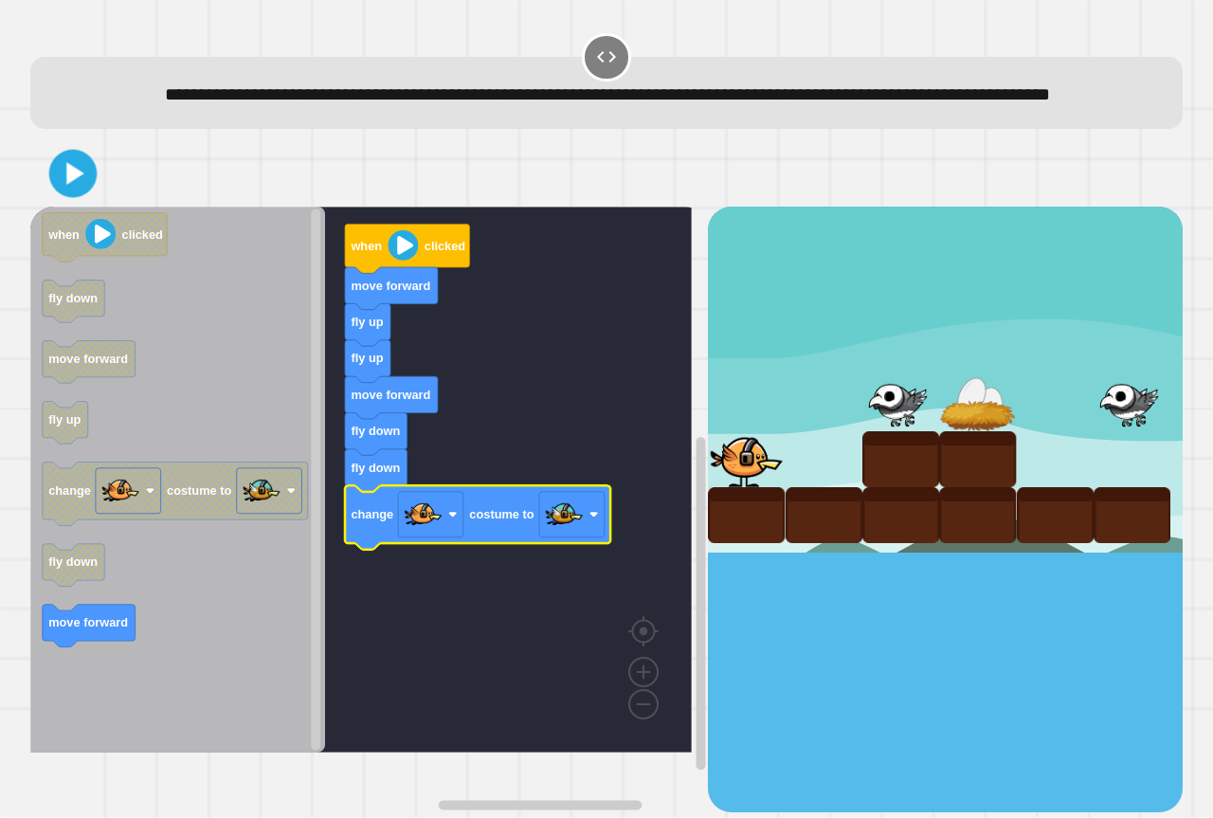
click at [84, 193] on icon at bounding box center [73, 173] width 39 height 39
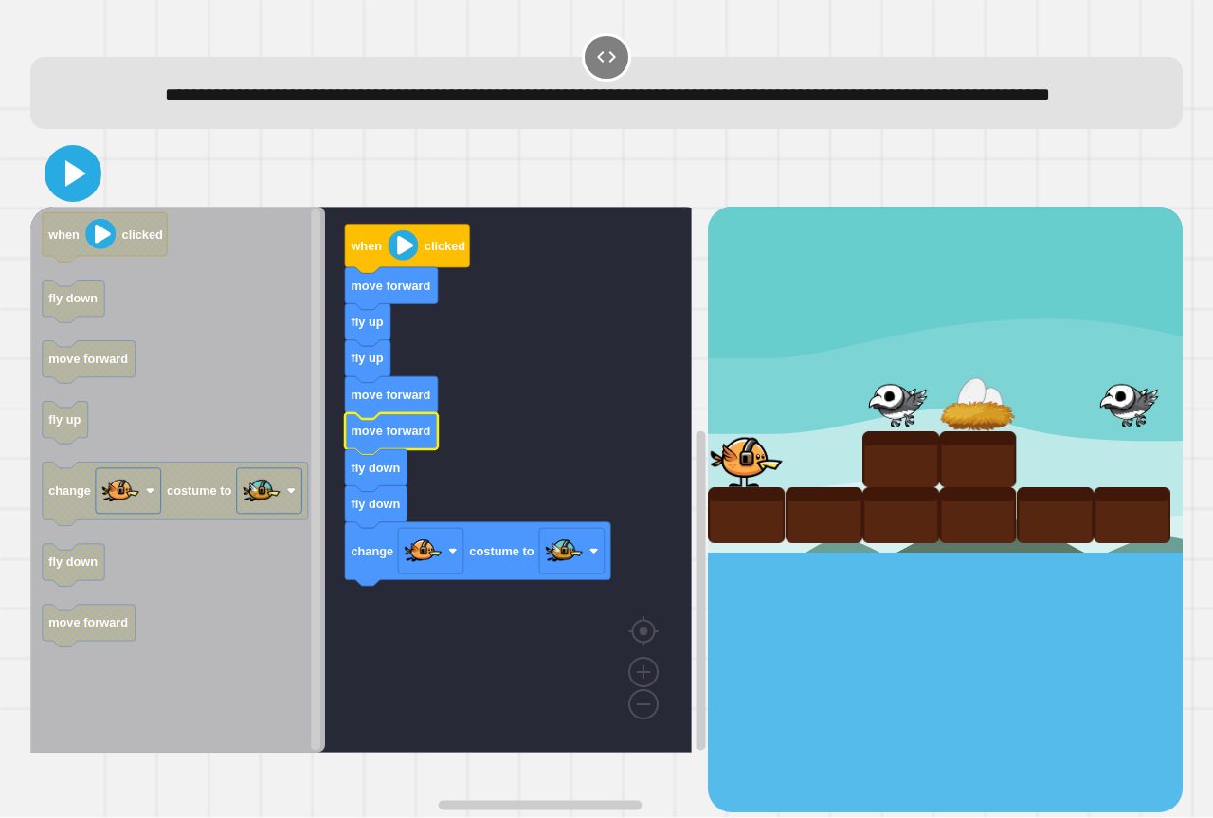
click at [69, 187] on icon at bounding box center [75, 173] width 21 height 27
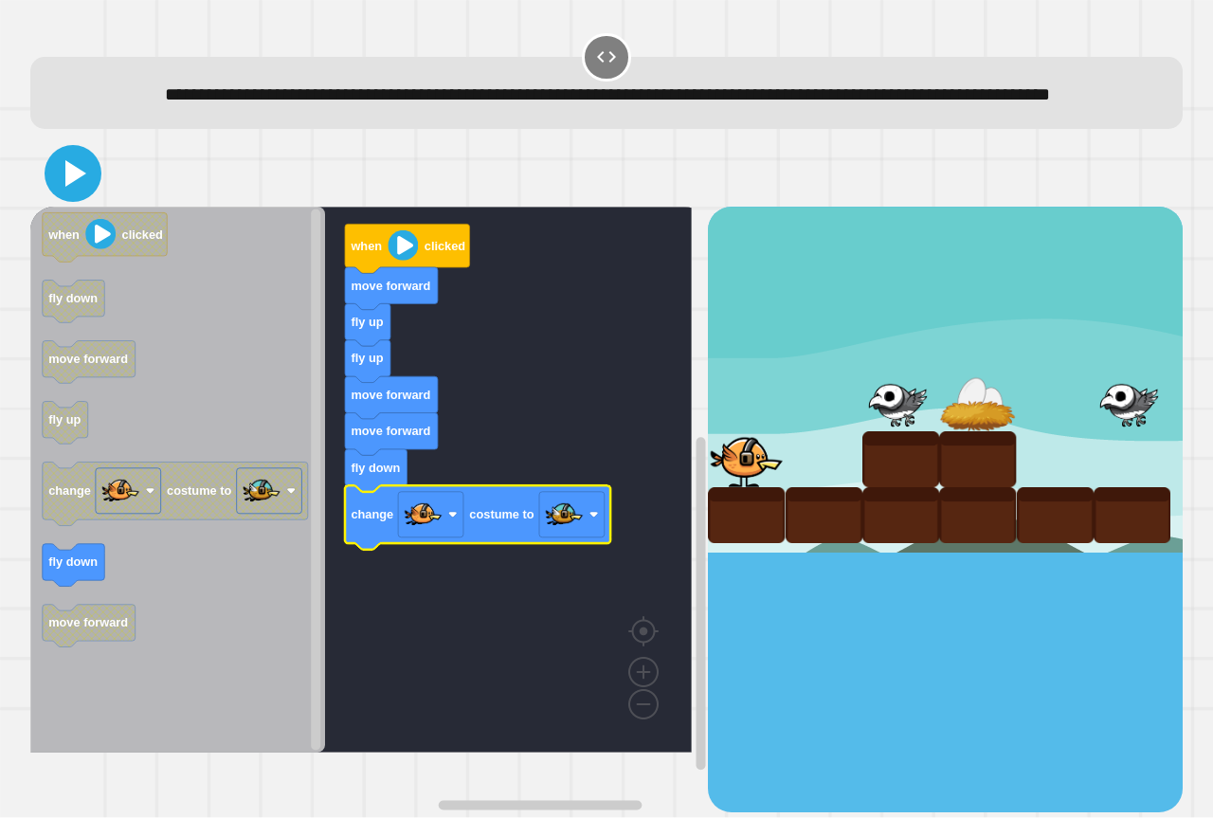
click at [76, 187] on icon at bounding box center [75, 173] width 21 height 27
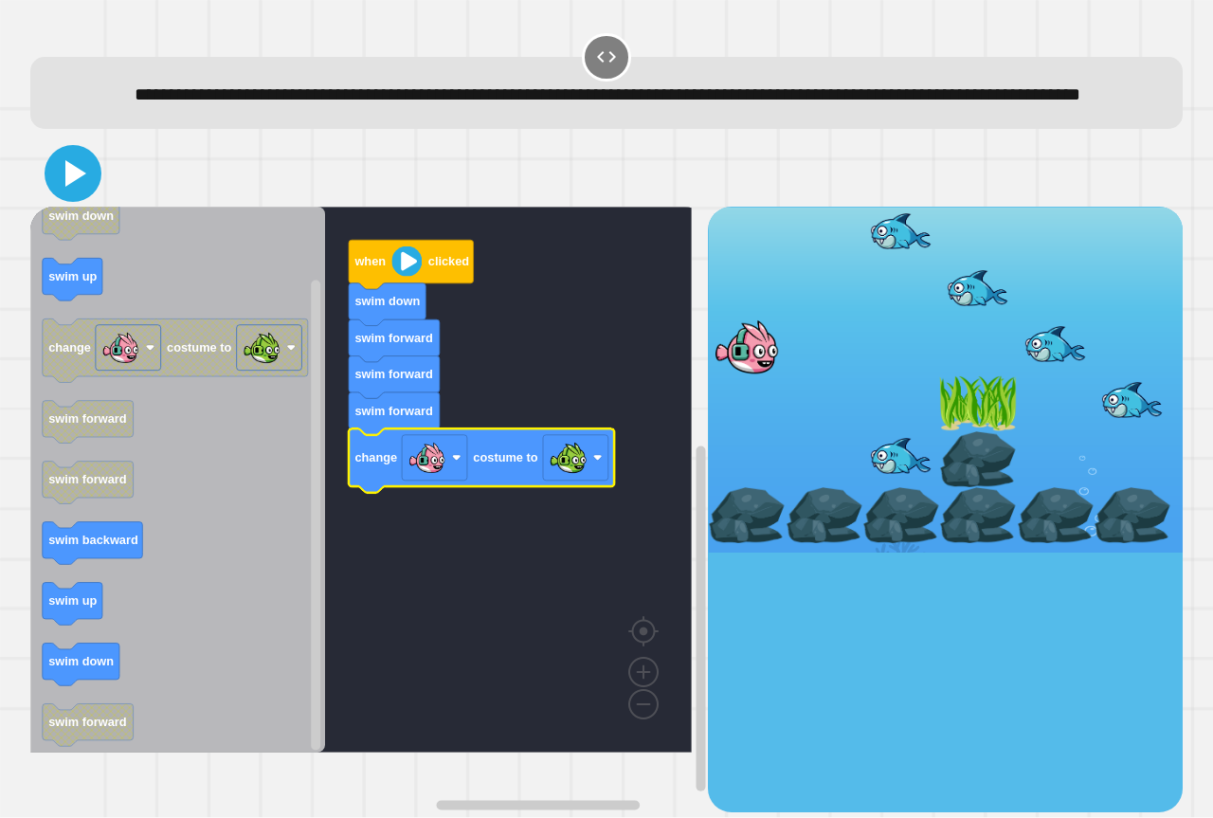
click at [55, 196] on icon at bounding box center [72, 173] width 45 height 45
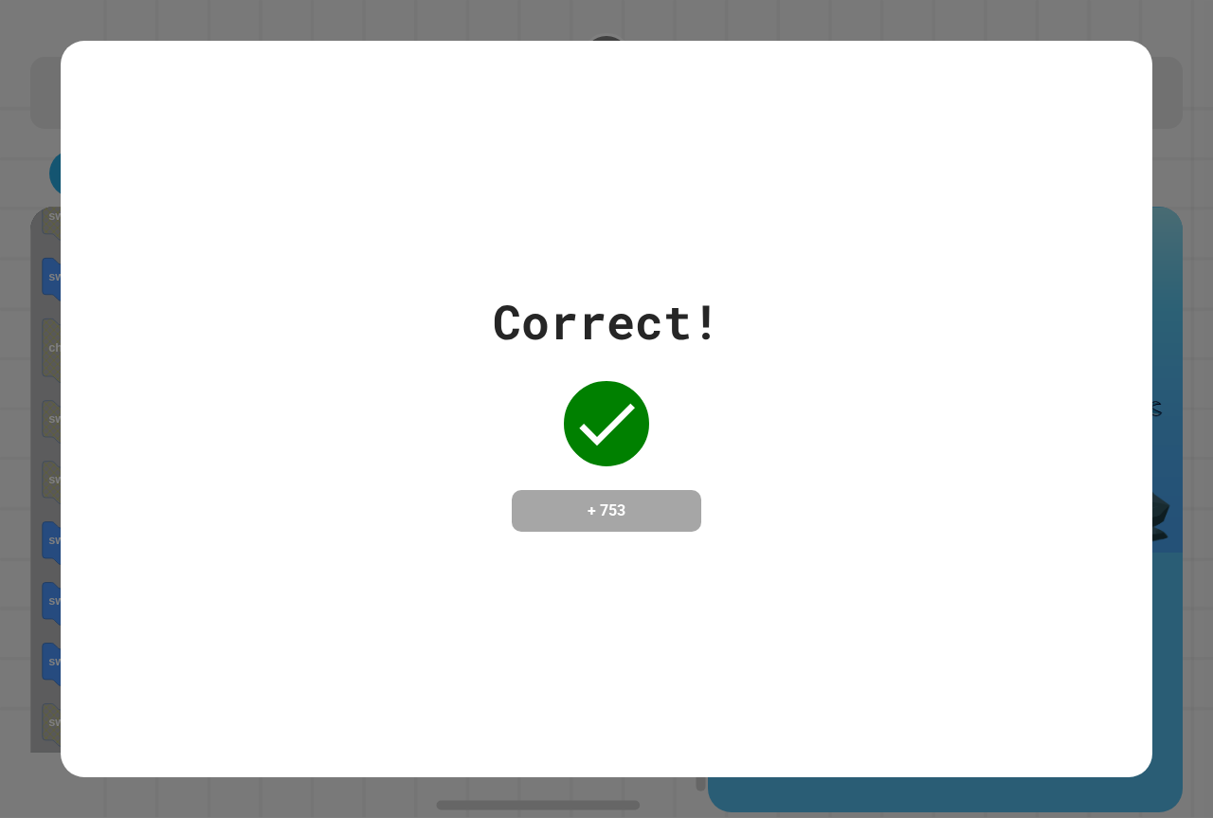
drag, startPoint x: 303, startPoint y: 681, endPoint x: 842, endPoint y: 545, distance: 555.4
click at [840, 543] on div "Correct! + 753" at bounding box center [607, 409] width 1092 height 736
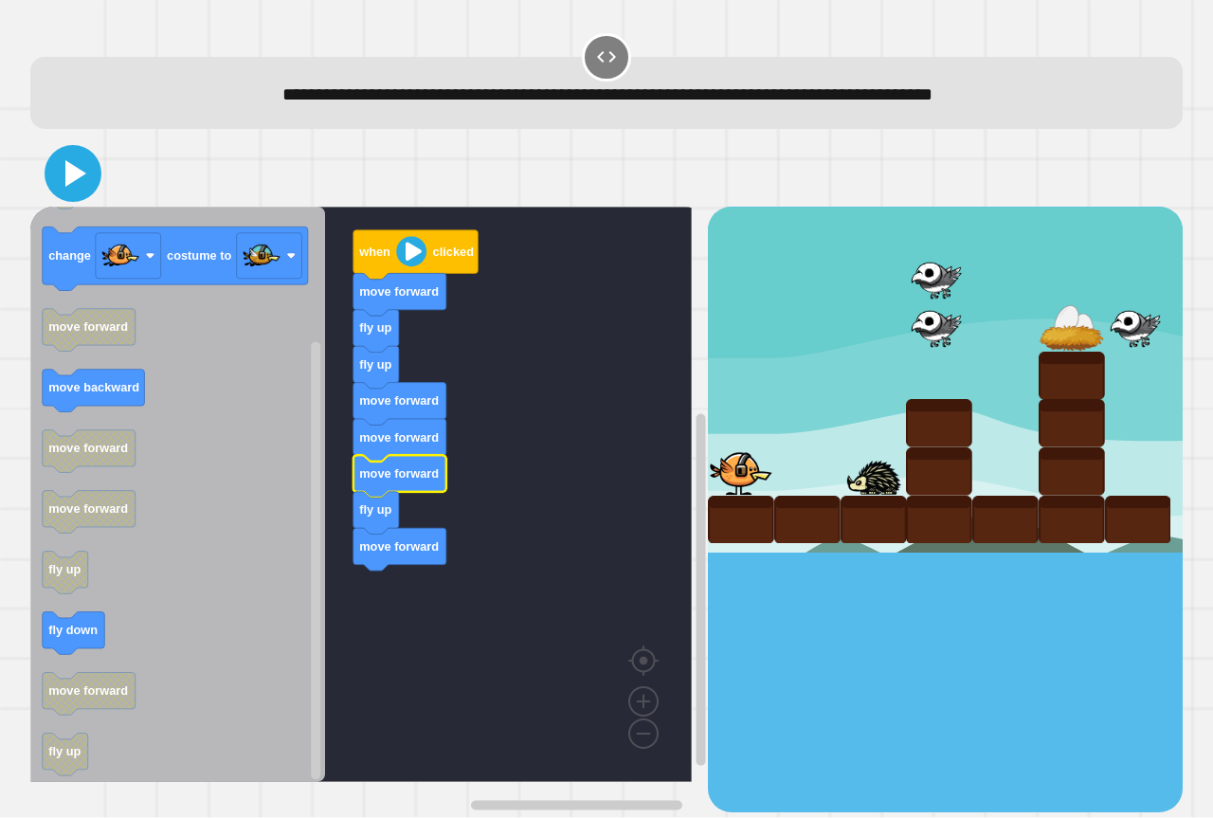
click at [70, 185] on icon at bounding box center [75, 173] width 21 height 27
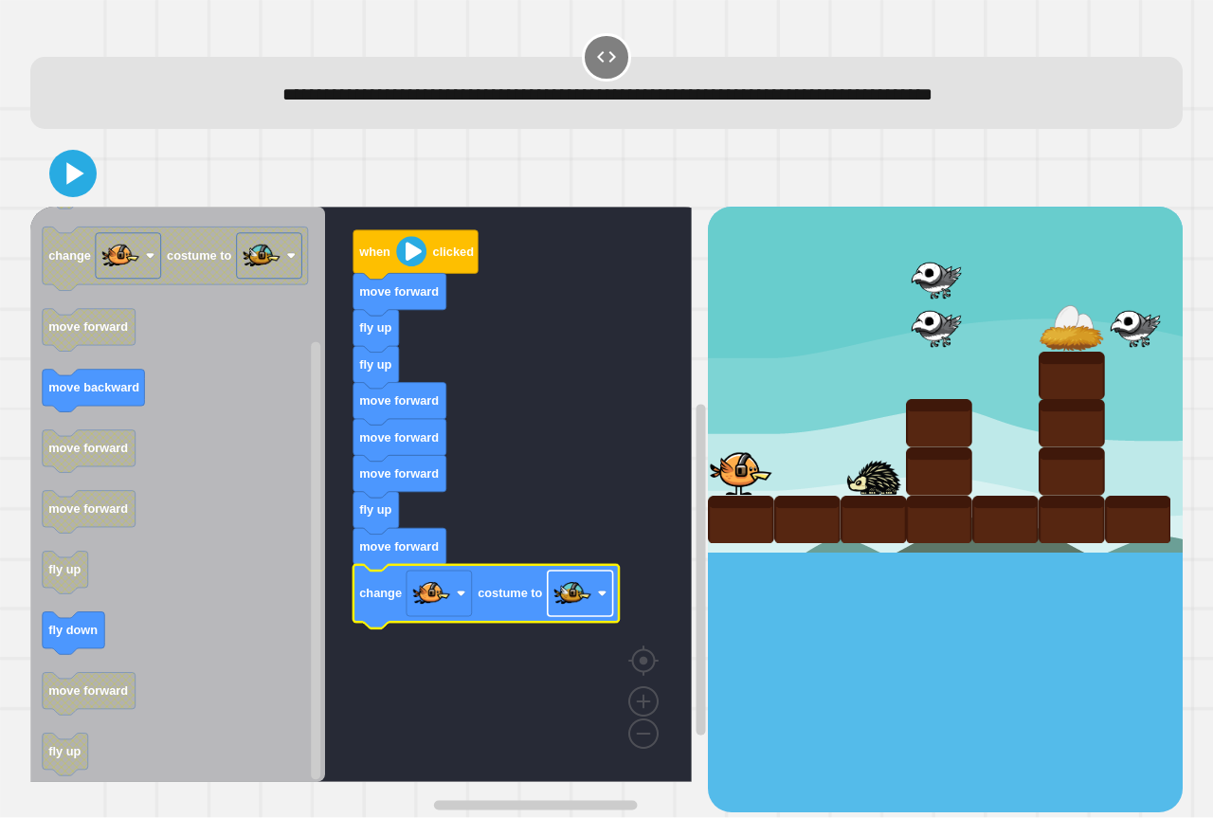
click at [563, 585] on image "Blockly Workspace" at bounding box center [572, 593] width 38 height 38
click at [504, 589] on g "when clicked move forward fly up fly up move forward move forward move forward …" at bounding box center [374, 494] width 689 height 575
click at [84, 183] on icon at bounding box center [72, 174] width 41 height 41
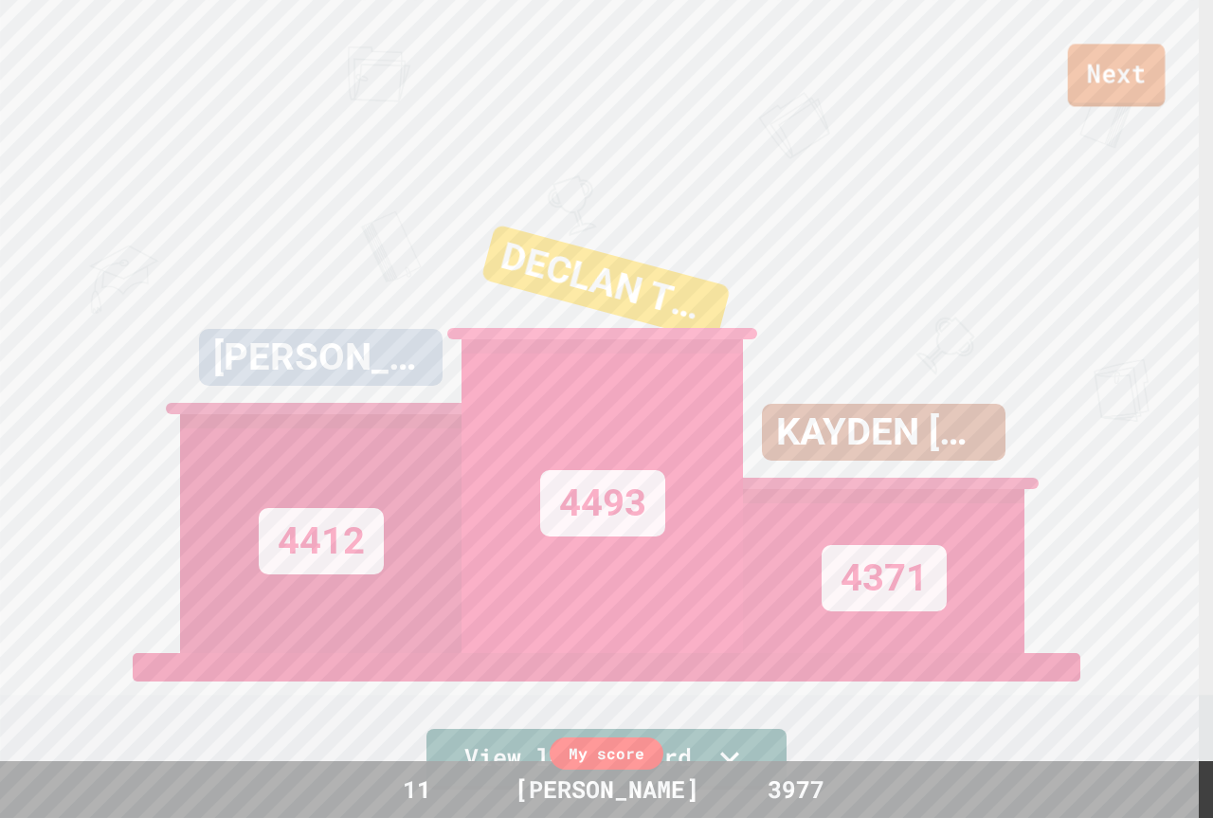
click at [1082, 87] on link "Next" at bounding box center [1117, 75] width 98 height 63
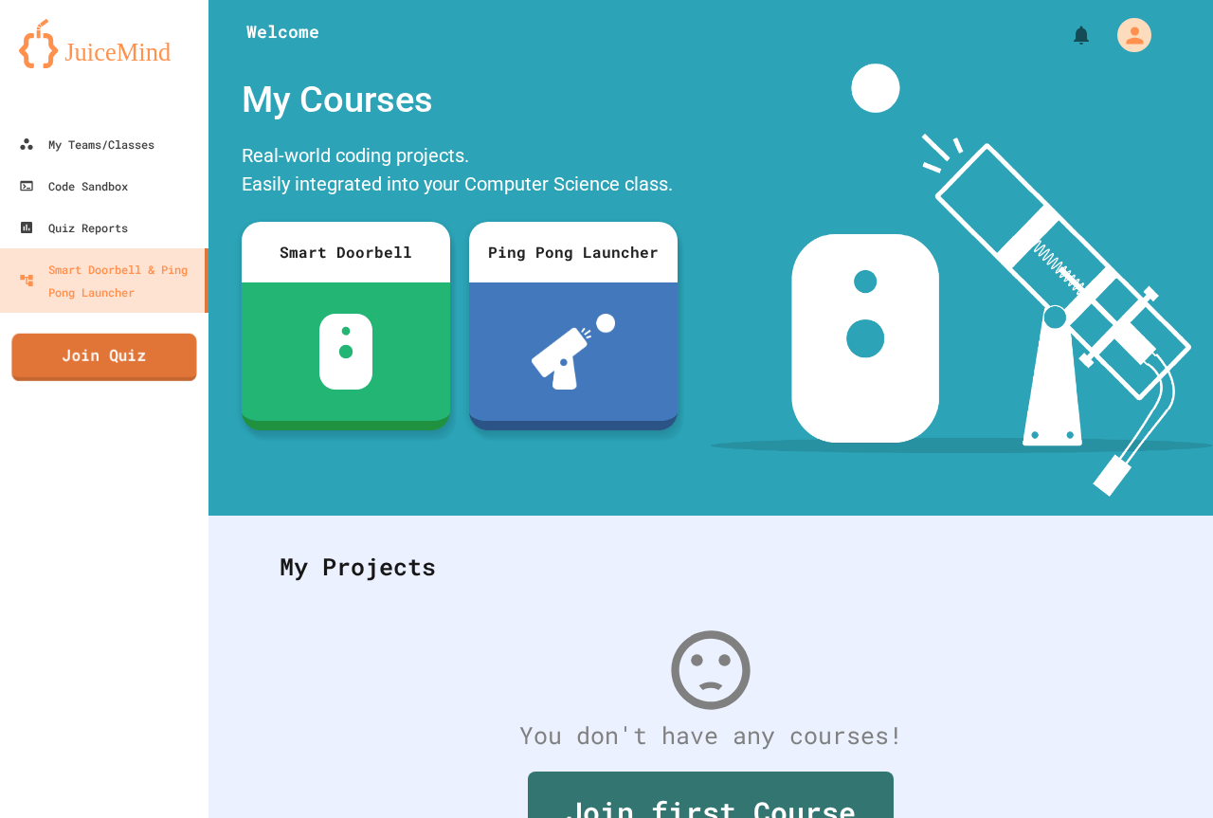
click at [118, 360] on link "Join Quiz" at bounding box center [103, 357] width 185 height 47
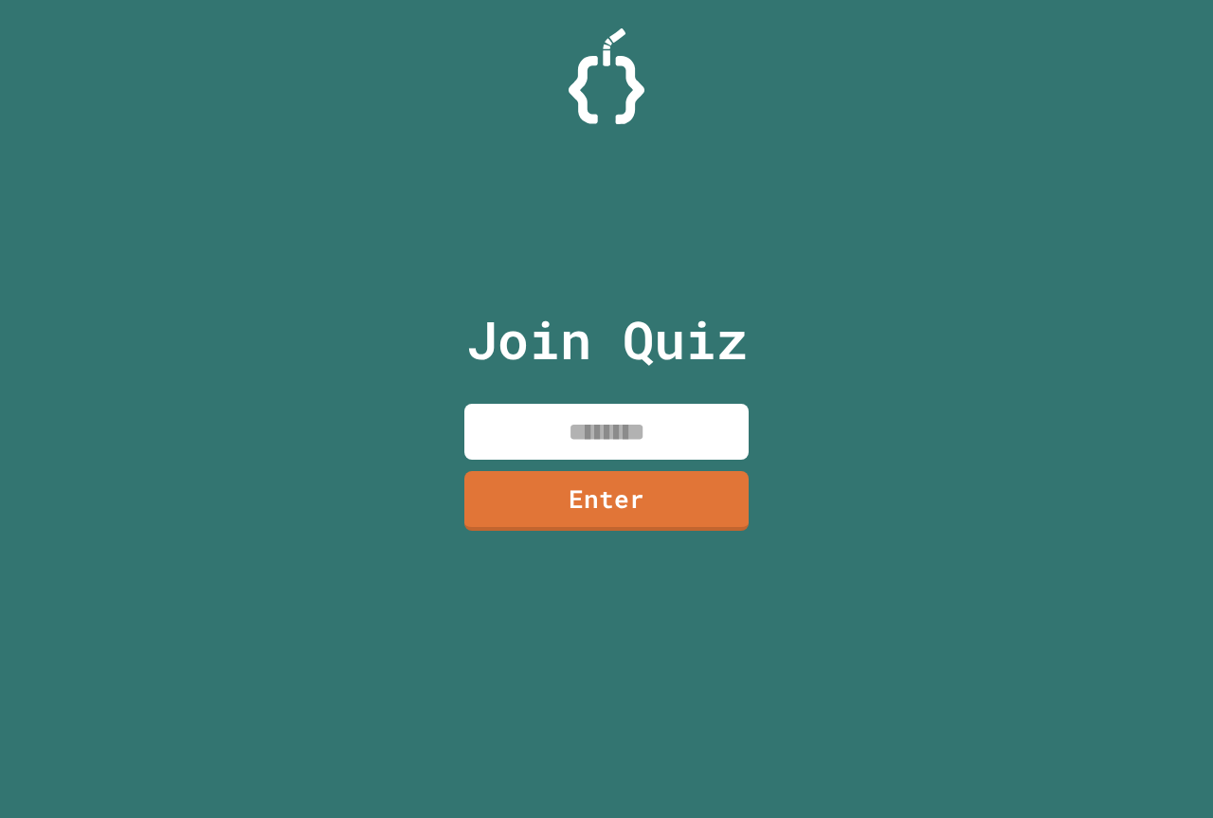
click at [655, 444] on input at bounding box center [606, 432] width 284 height 56
type input "********"
click at [676, 514] on link "Enter" at bounding box center [606, 498] width 276 height 63
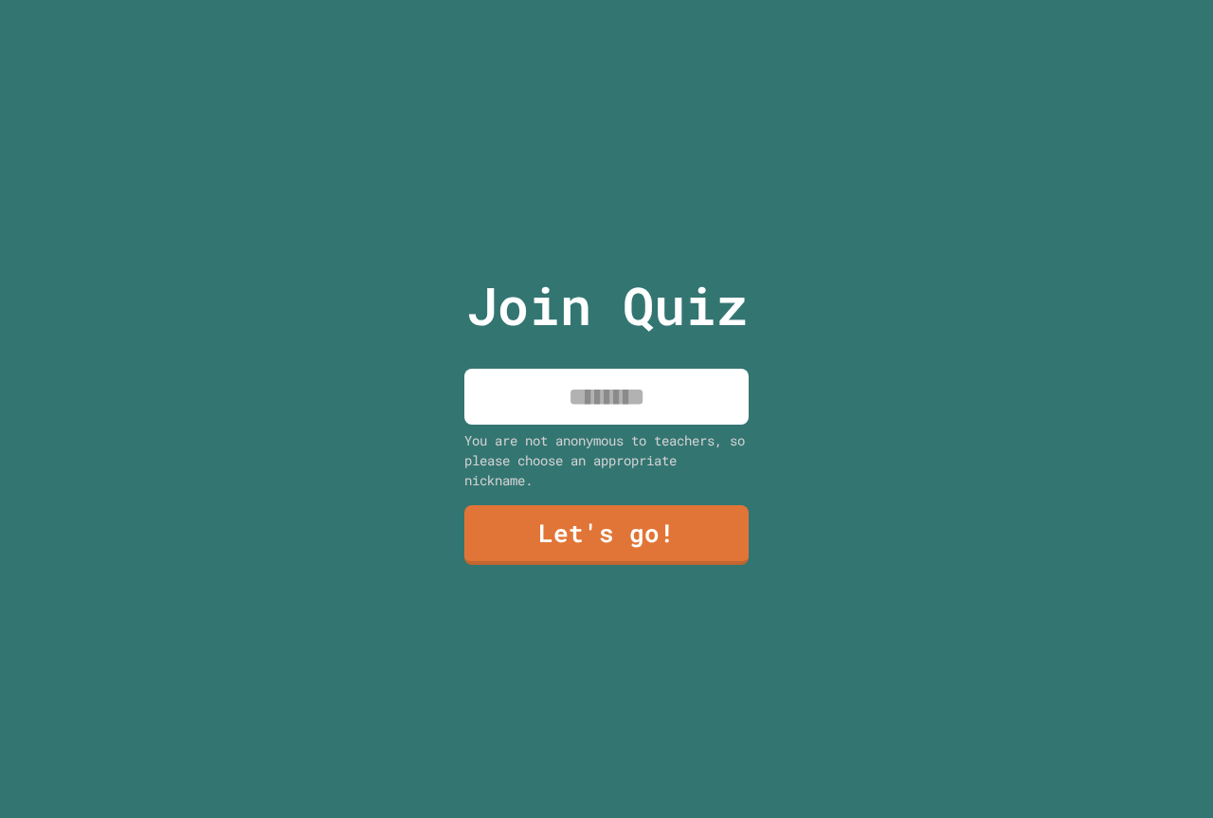
click at [627, 397] on input at bounding box center [606, 397] width 284 height 56
type input "********"
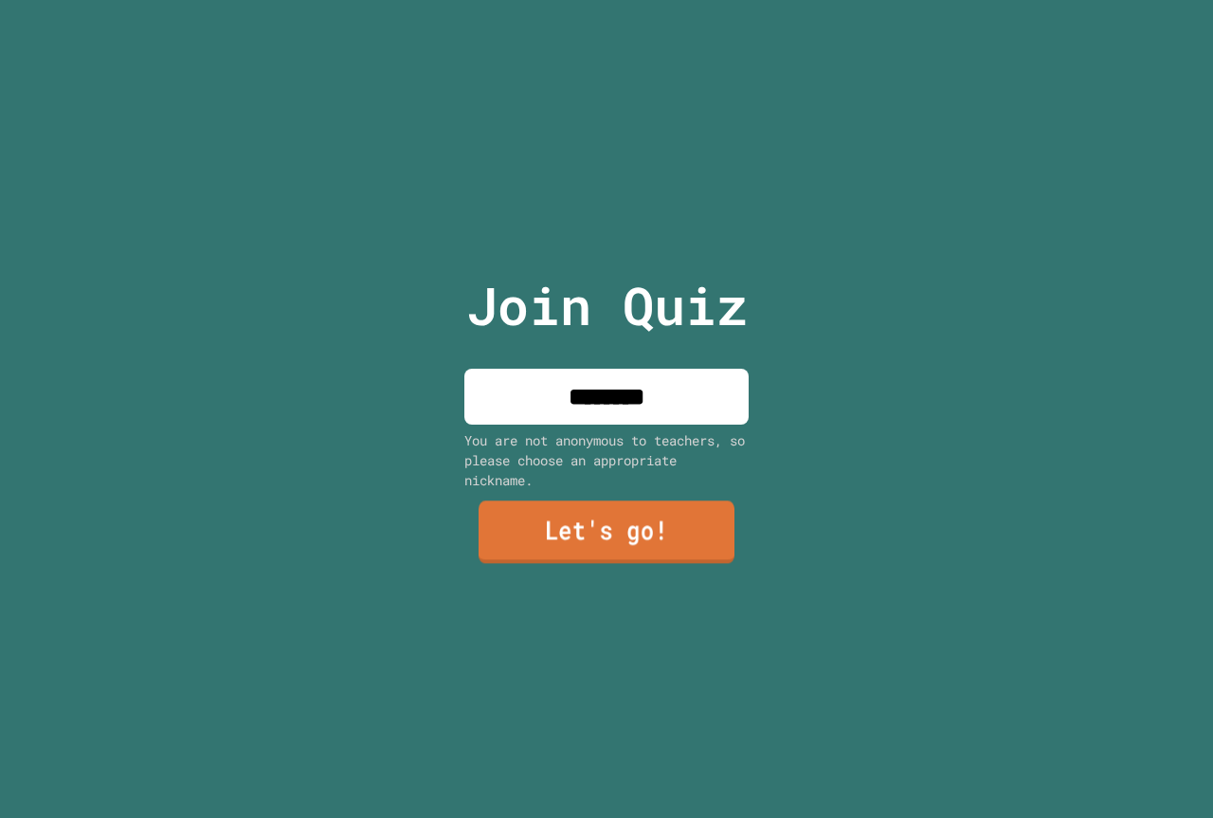
click at [662, 537] on link "Let's go!" at bounding box center [607, 532] width 256 height 63
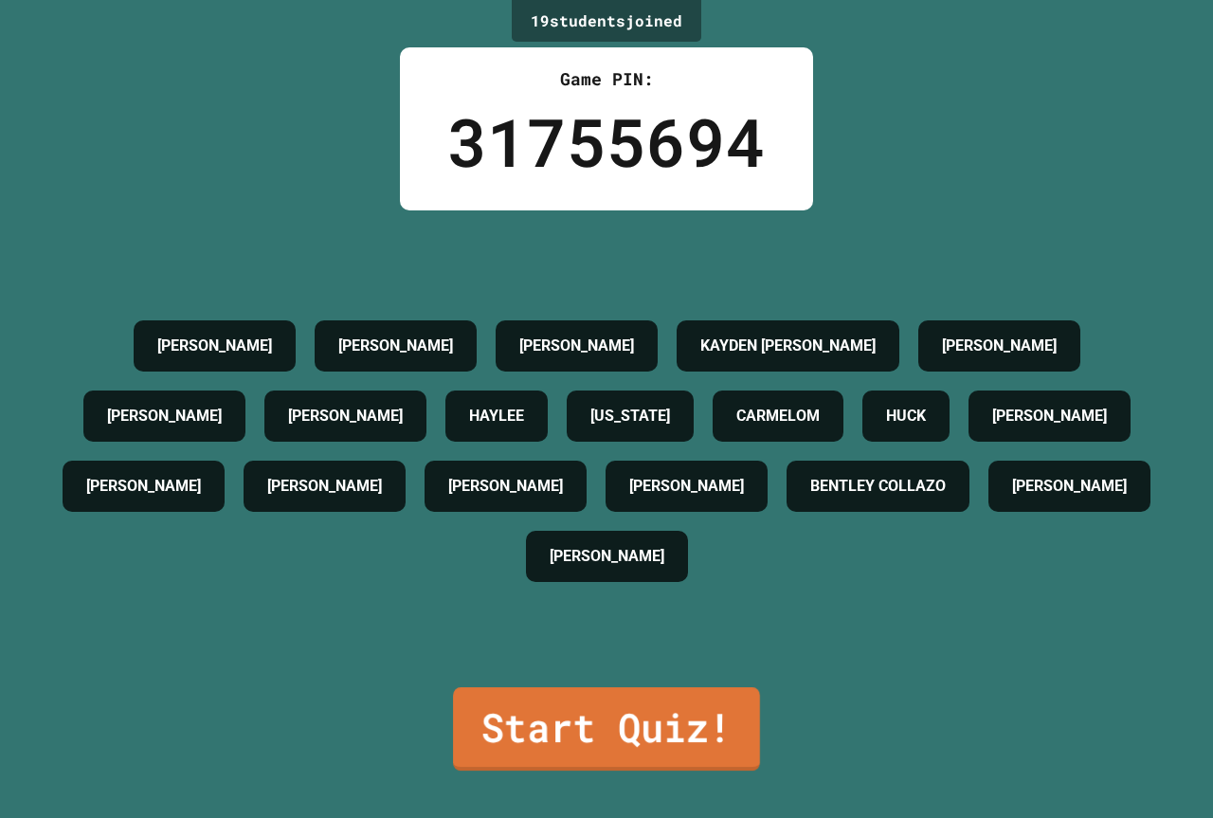
click at [629, 703] on link "Start Quiz!" at bounding box center [606, 728] width 307 height 83
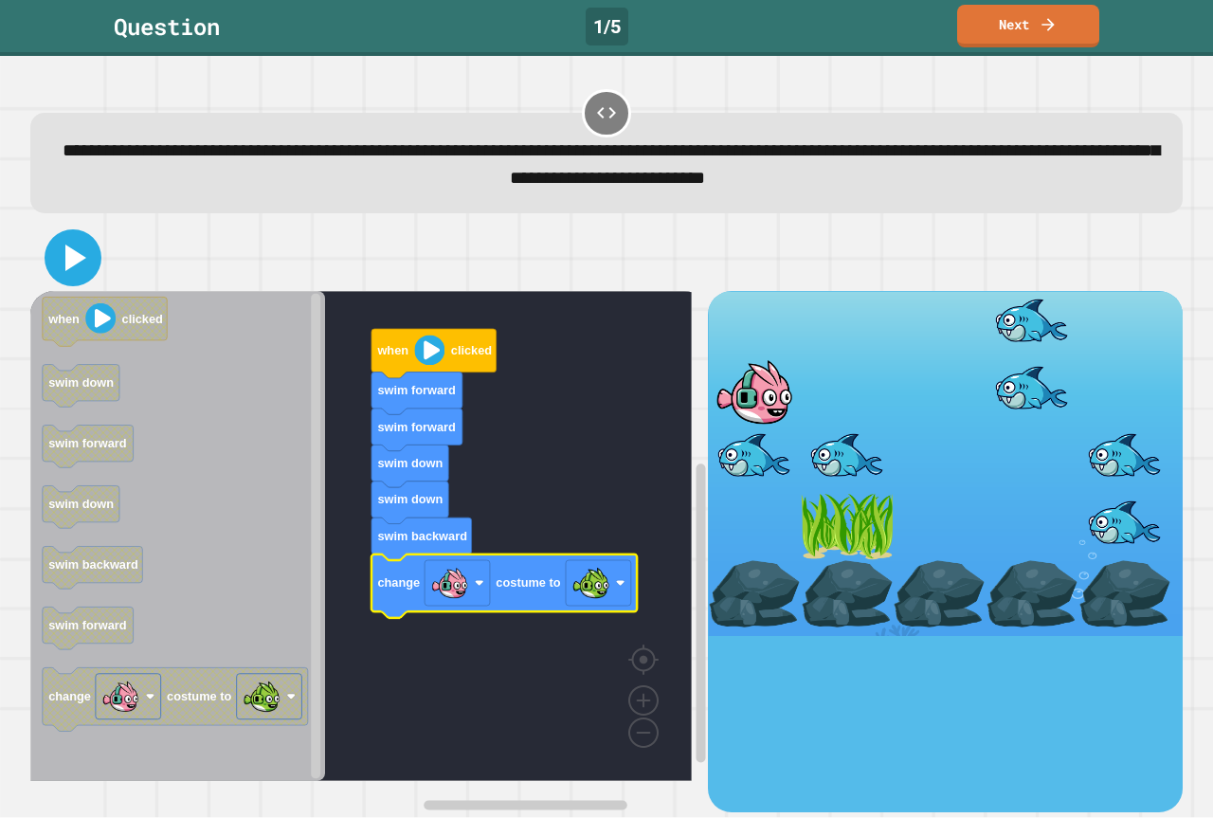
click at [78, 251] on icon at bounding box center [72, 257] width 45 height 45
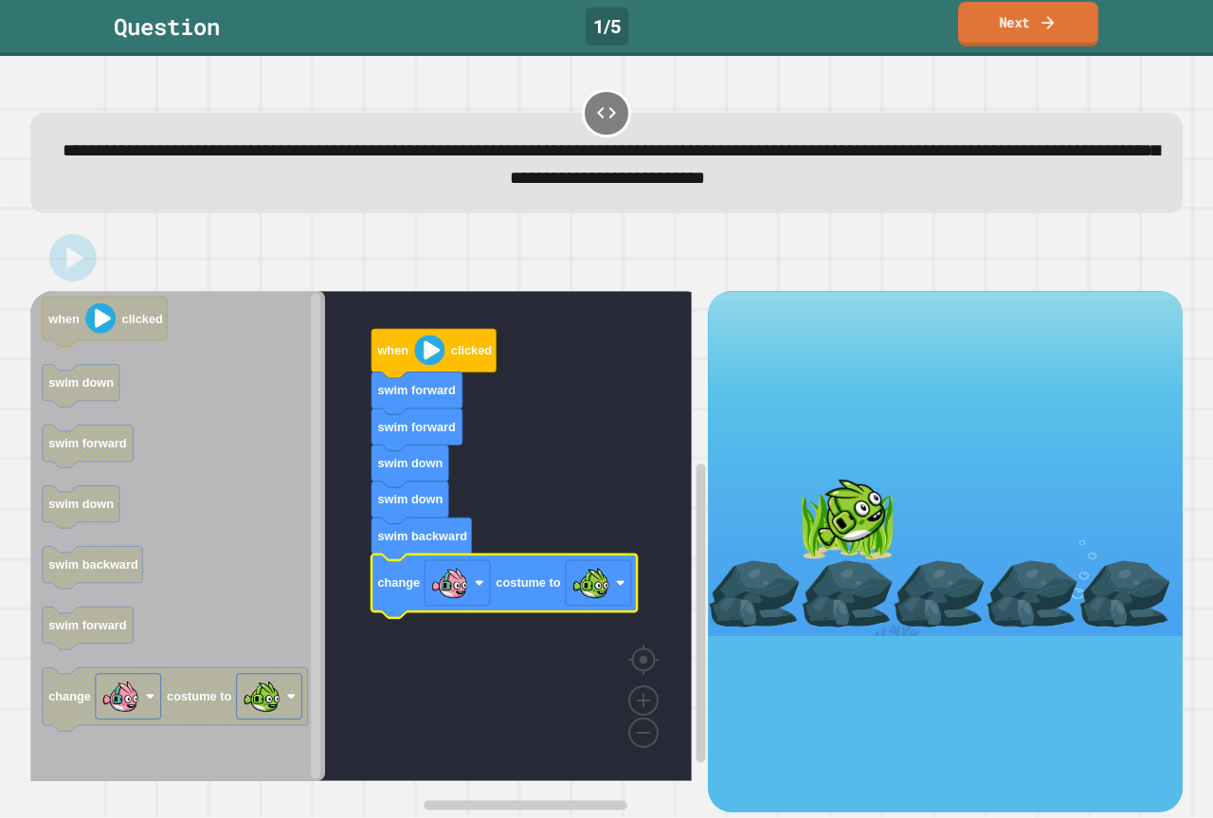
click at [1059, 28] on link "Next" at bounding box center [1028, 24] width 140 height 45
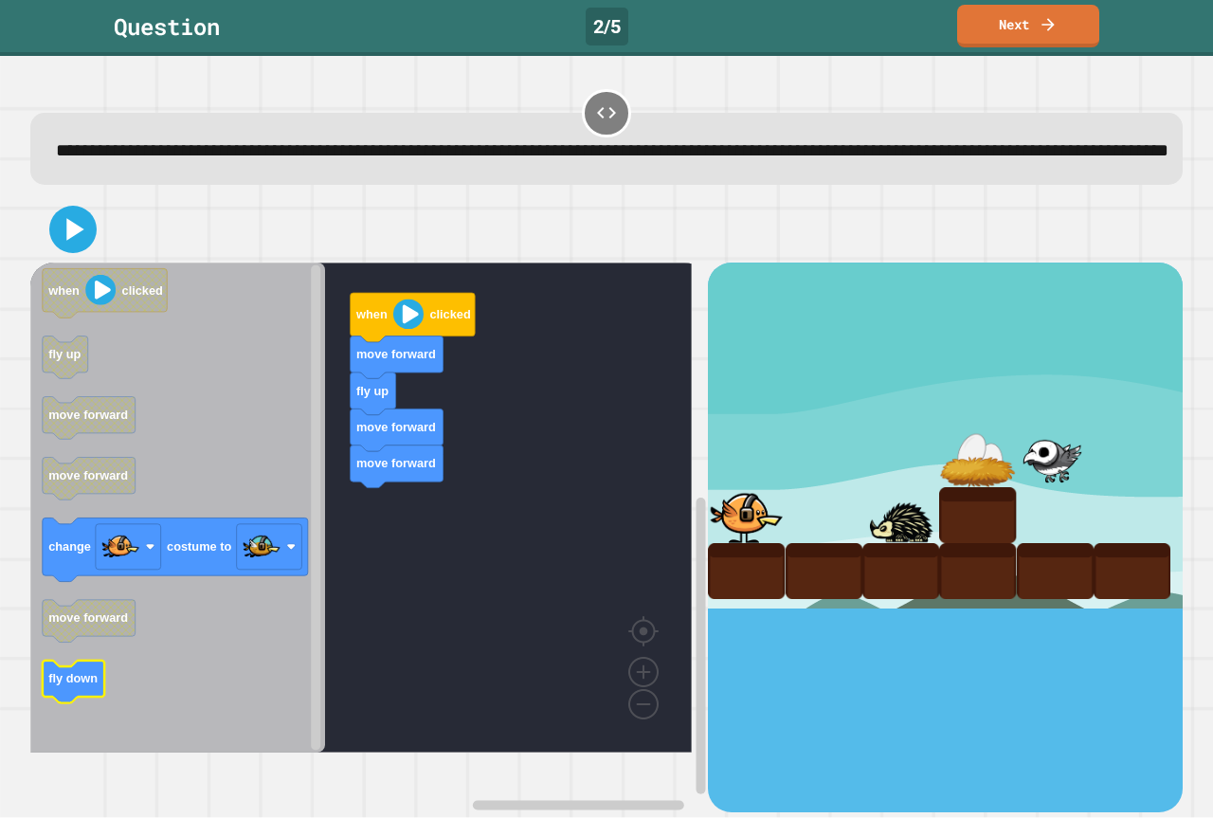
click at [80, 686] on text "fly down" at bounding box center [72, 679] width 49 height 14
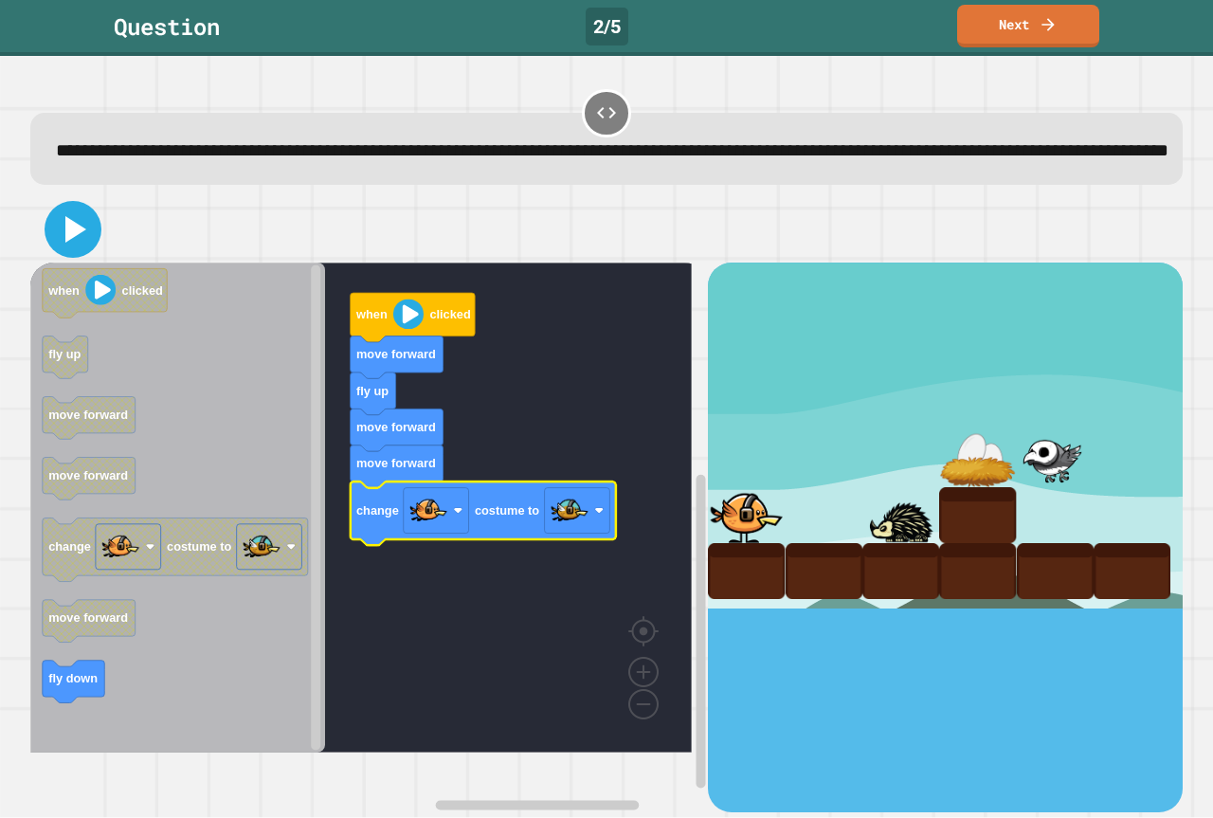
click at [66, 243] on icon at bounding box center [75, 229] width 21 height 27
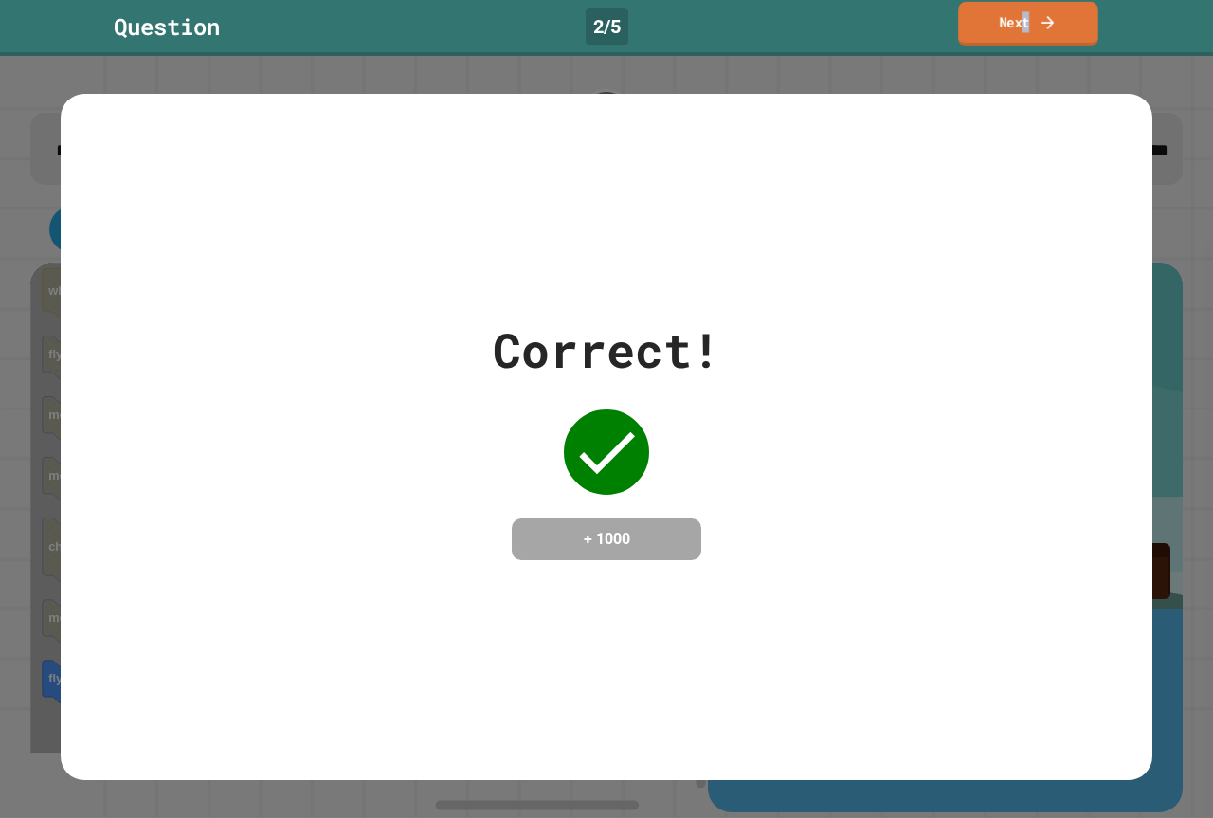
click at [1022, 21] on link "Next" at bounding box center [1028, 24] width 140 height 45
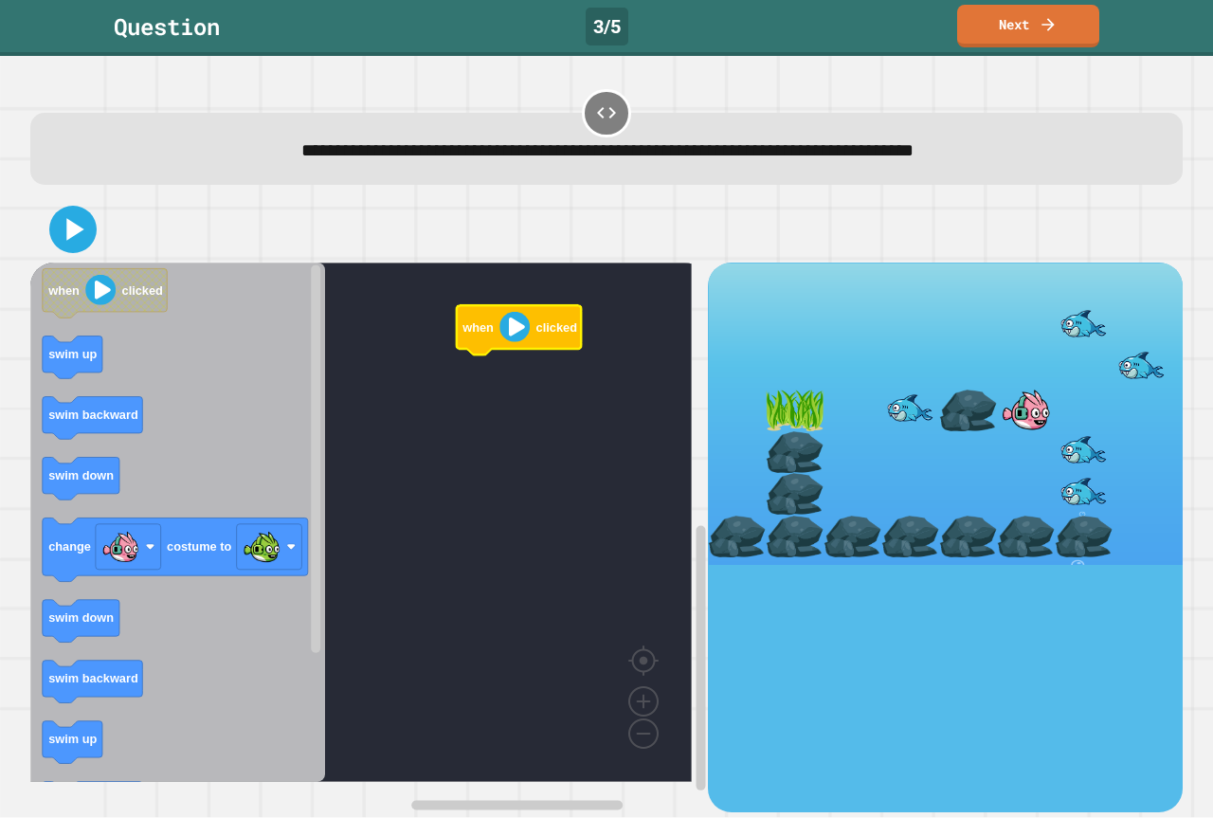
click at [85, 499] on icon "Blockly Workspace" at bounding box center [177, 522] width 295 height 519
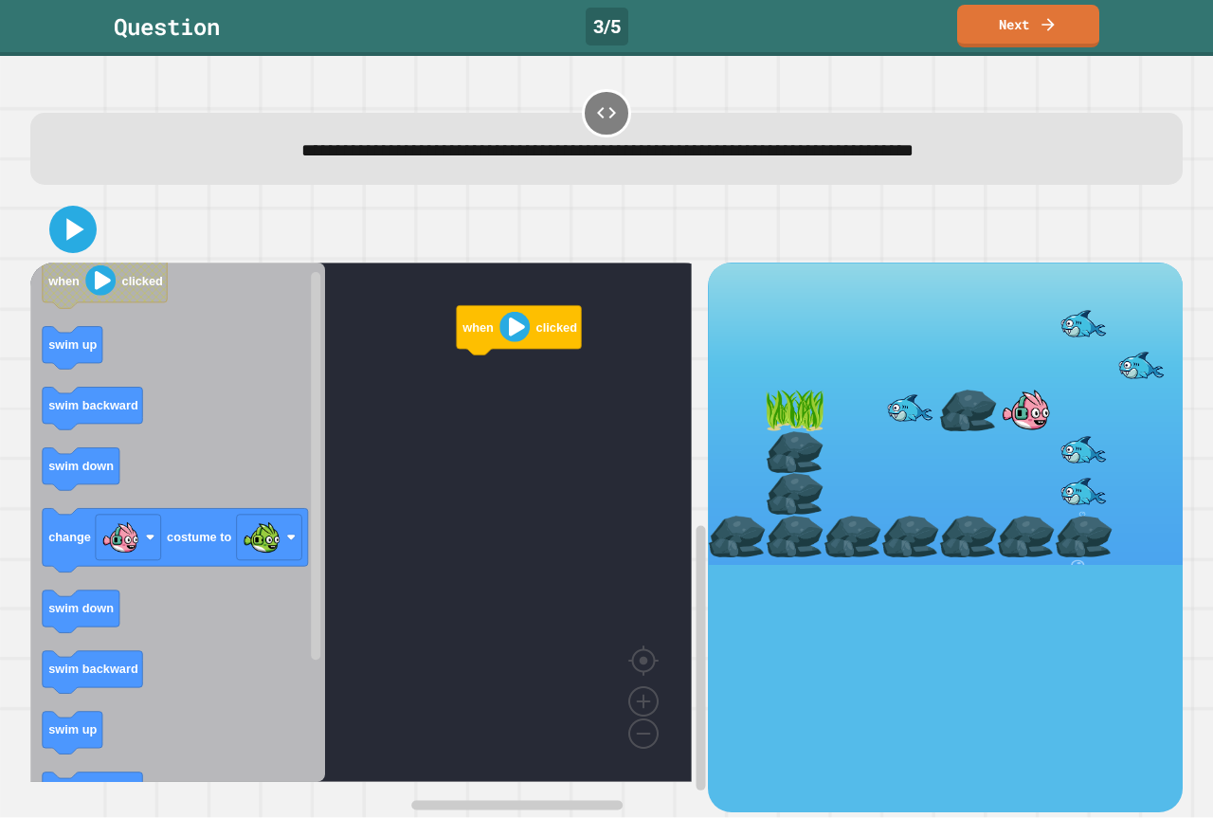
click at [87, 491] on rect "Blockly Workspace" at bounding box center [81, 469] width 77 height 43
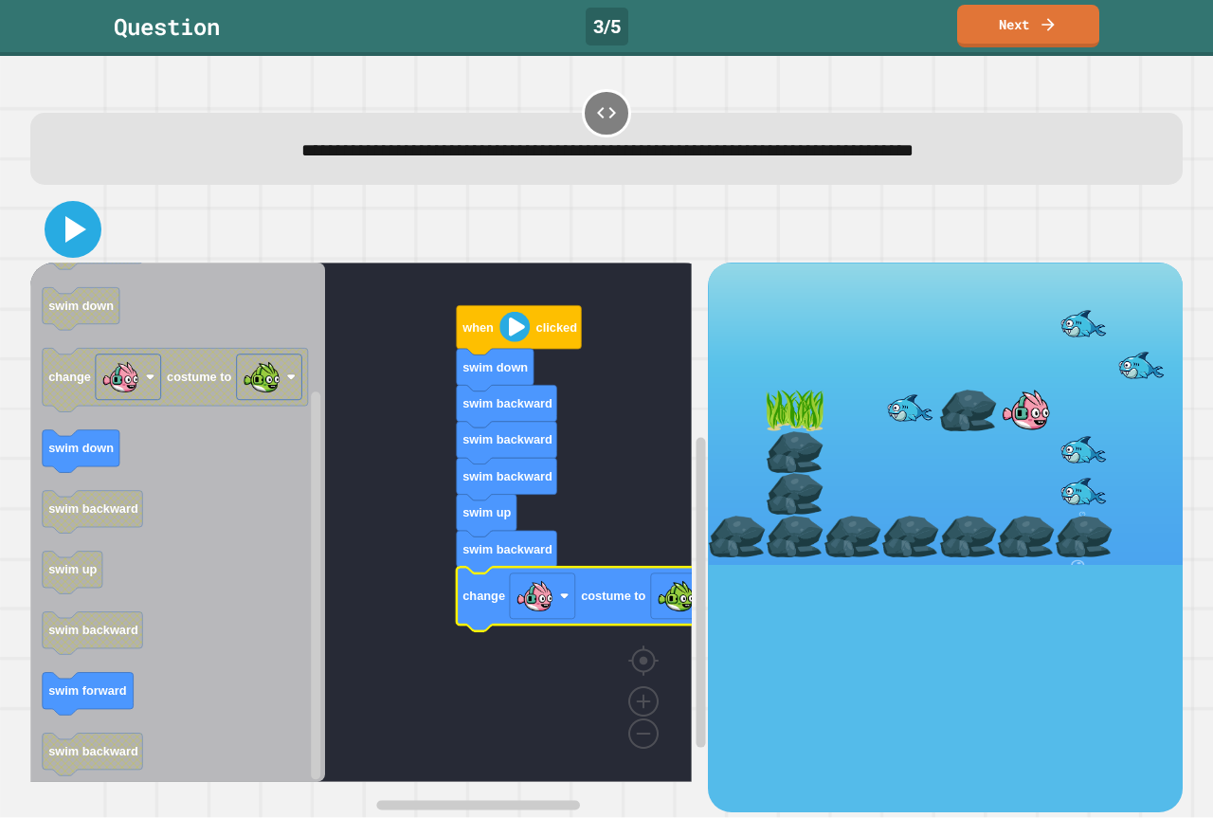
click at [76, 209] on icon at bounding box center [72, 229] width 45 height 45
click at [1017, 34] on link "Next" at bounding box center [1028, 24] width 140 height 45
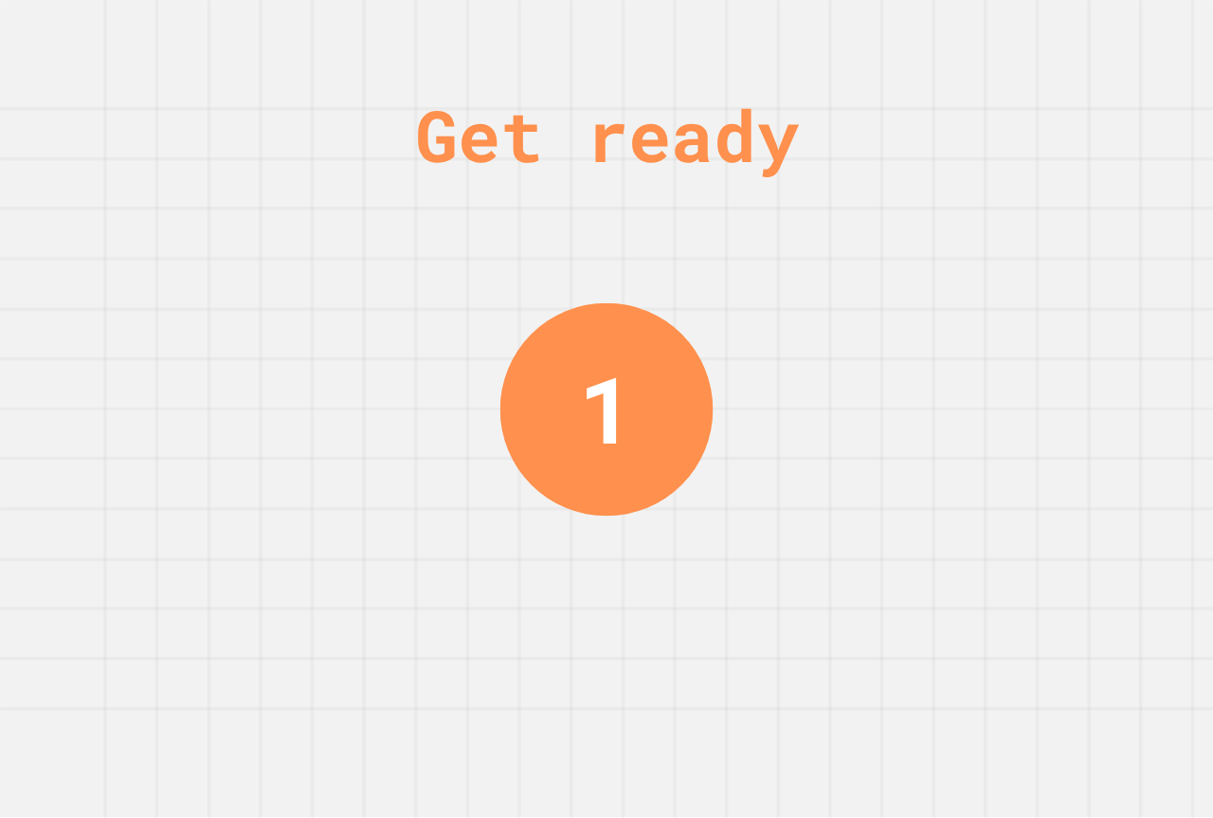
drag, startPoint x: 978, startPoint y: 34, endPoint x: 970, endPoint y: 442, distance: 407.6
click at [970, 452] on div "Get ready 1" at bounding box center [606, 409] width 1213 height 818
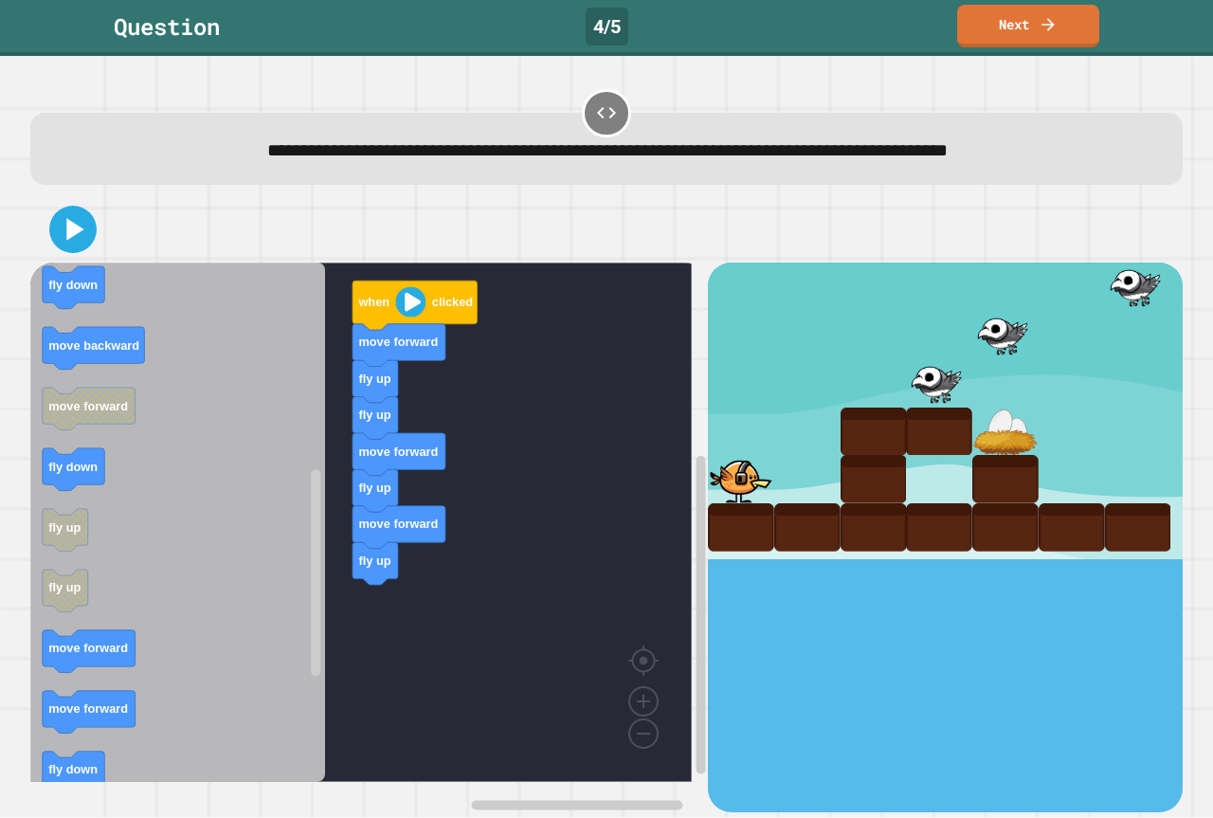
click at [292, 666] on icon "when clicked fly down fly up move forward move backward move forward fly up cha…" at bounding box center [177, 522] width 295 height 519
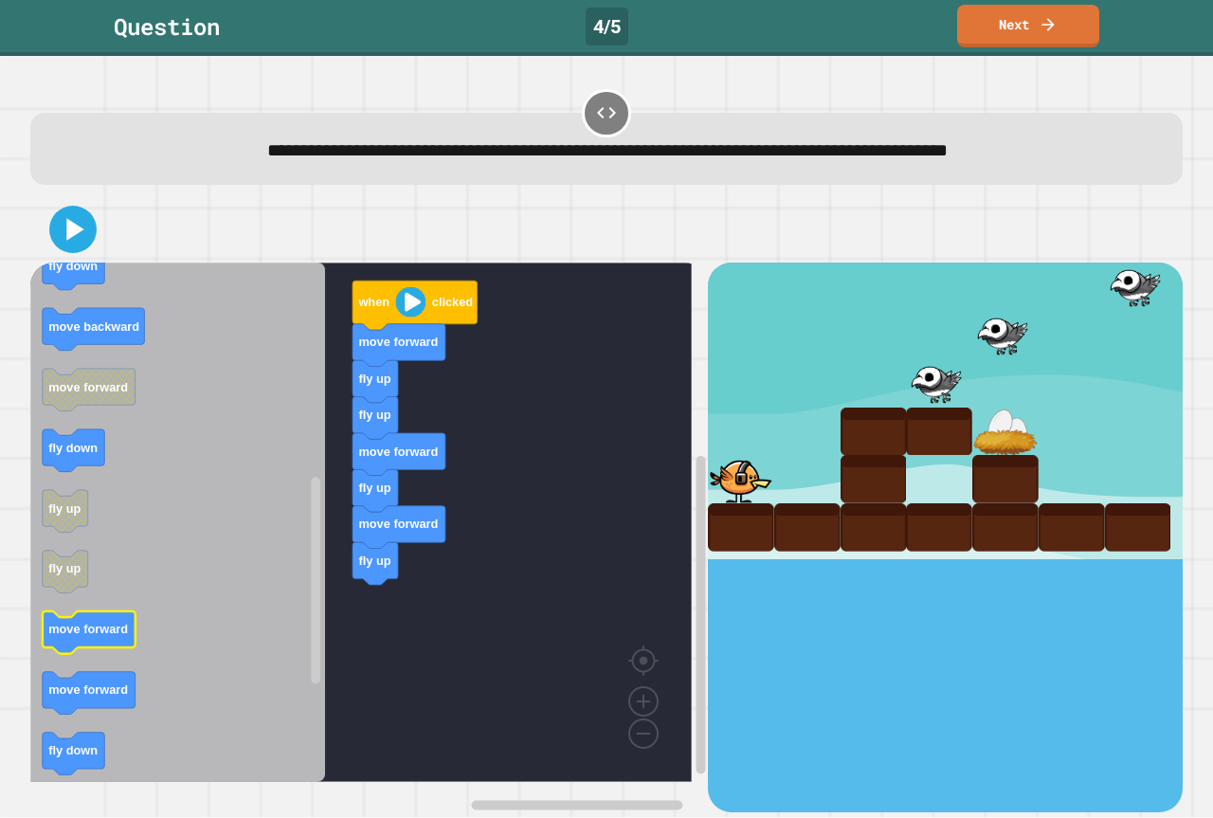
click at [101, 660] on icon "Blockly Workspace" at bounding box center [177, 522] width 295 height 519
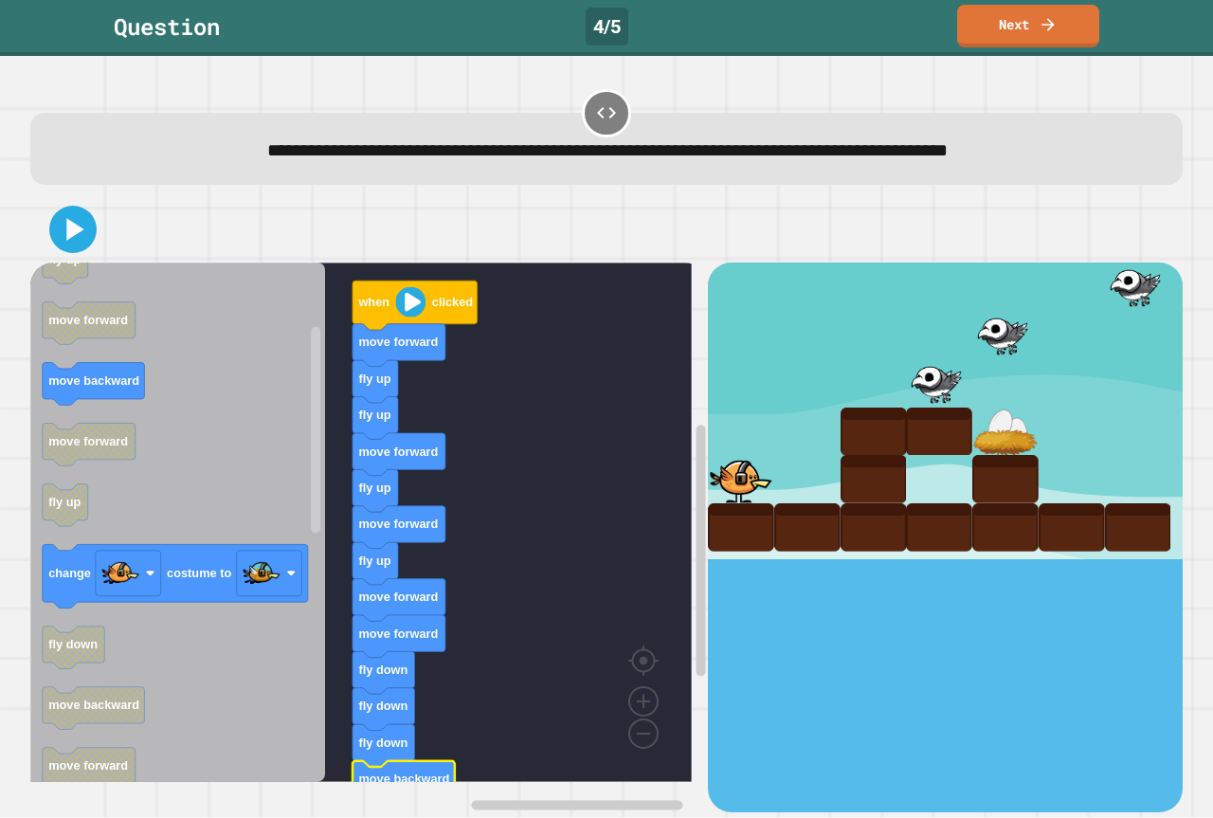
click at [56, 251] on div at bounding box center [606, 229] width 1152 height 66
click at [69, 245] on icon at bounding box center [72, 229] width 45 height 45
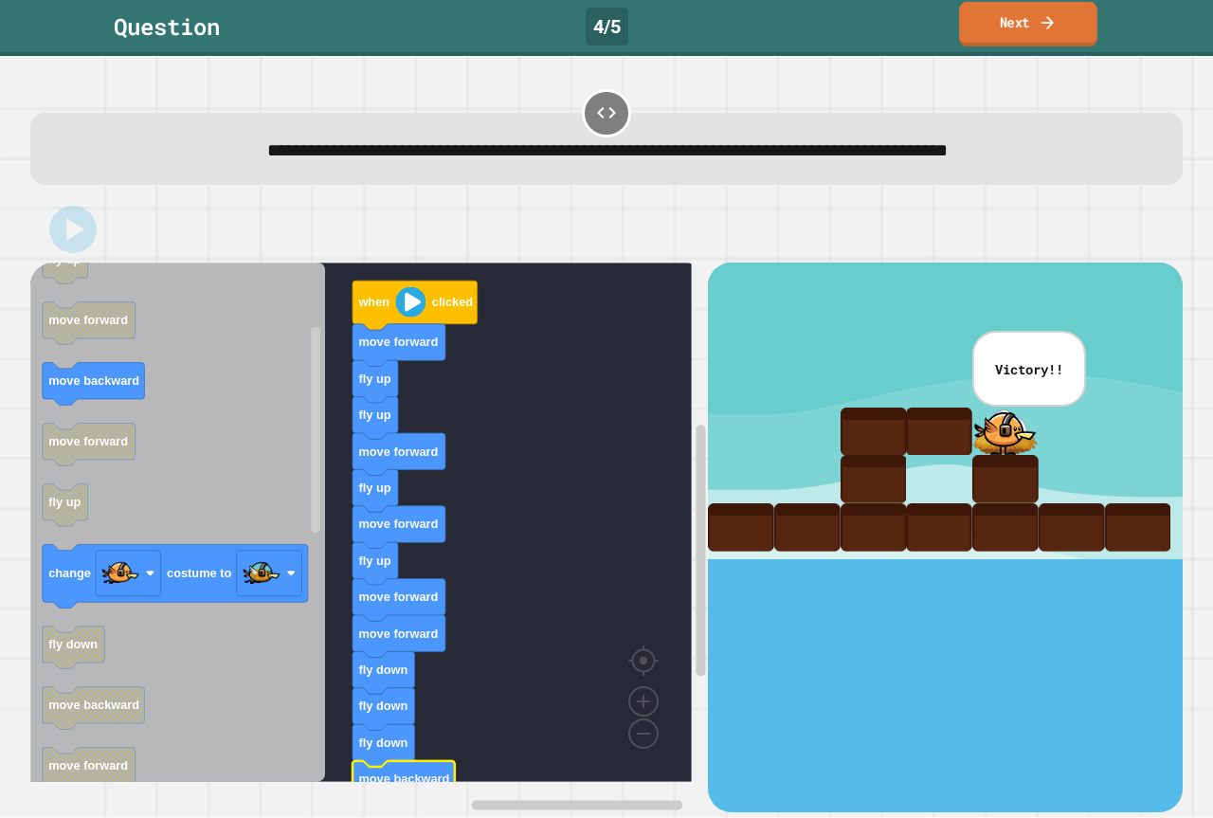
click at [1003, 21] on link "Next" at bounding box center [1028, 24] width 138 height 45
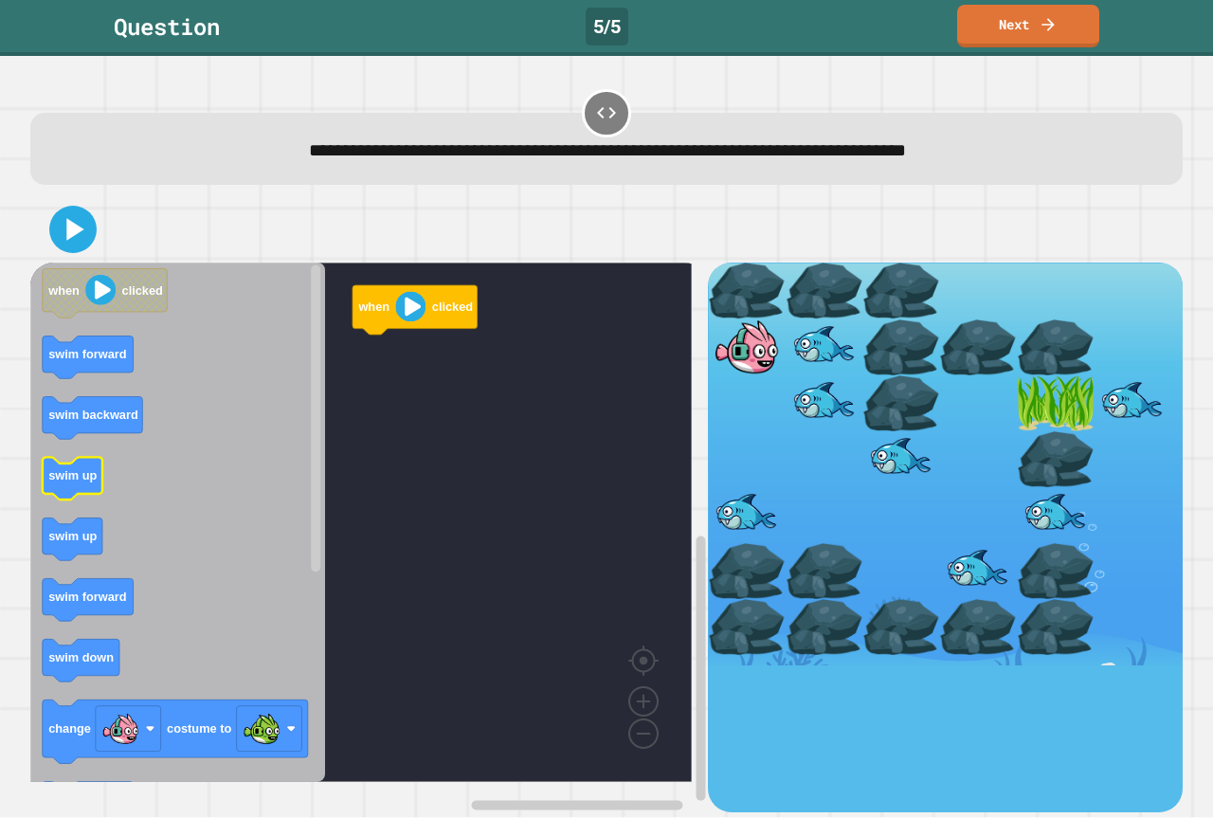
click at [68, 472] on text "swim up" at bounding box center [72, 476] width 48 height 14
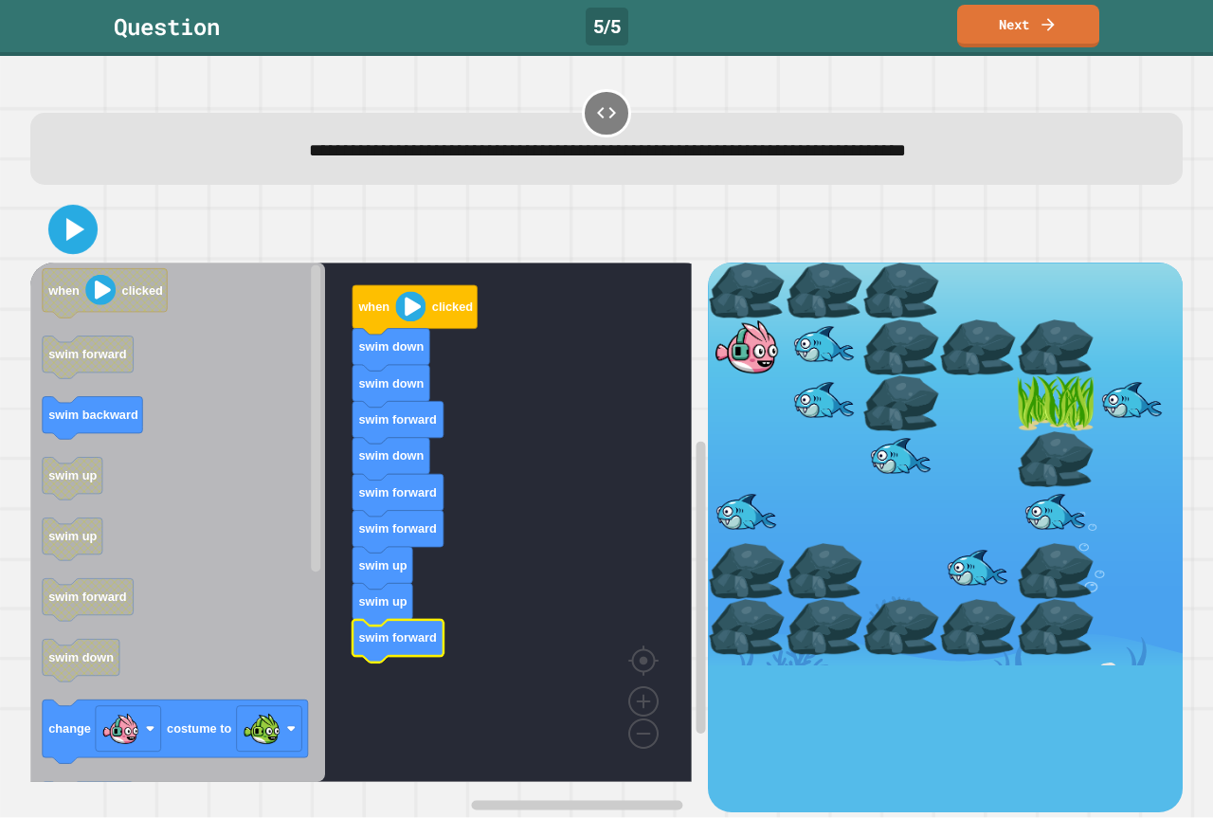
click at [63, 224] on icon at bounding box center [73, 230] width 40 height 40
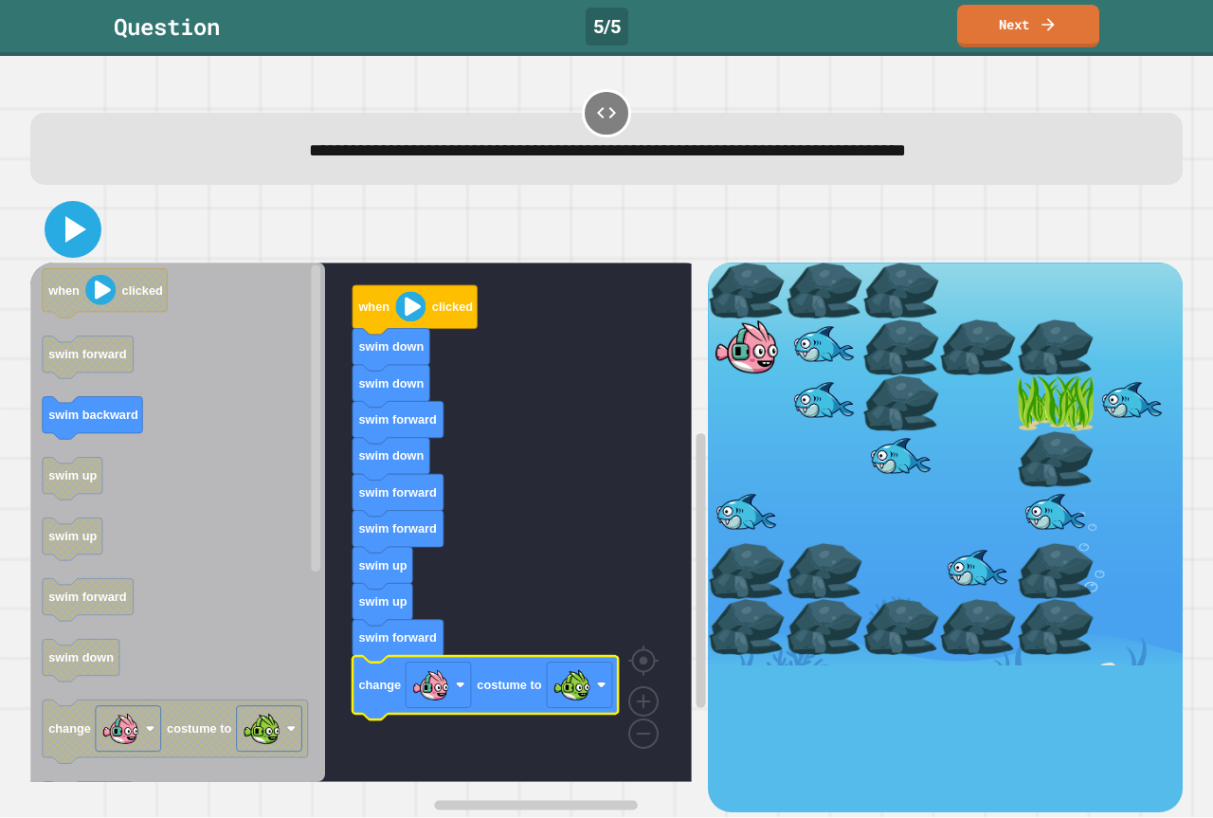
click at [82, 209] on icon at bounding box center [72, 229] width 45 height 45
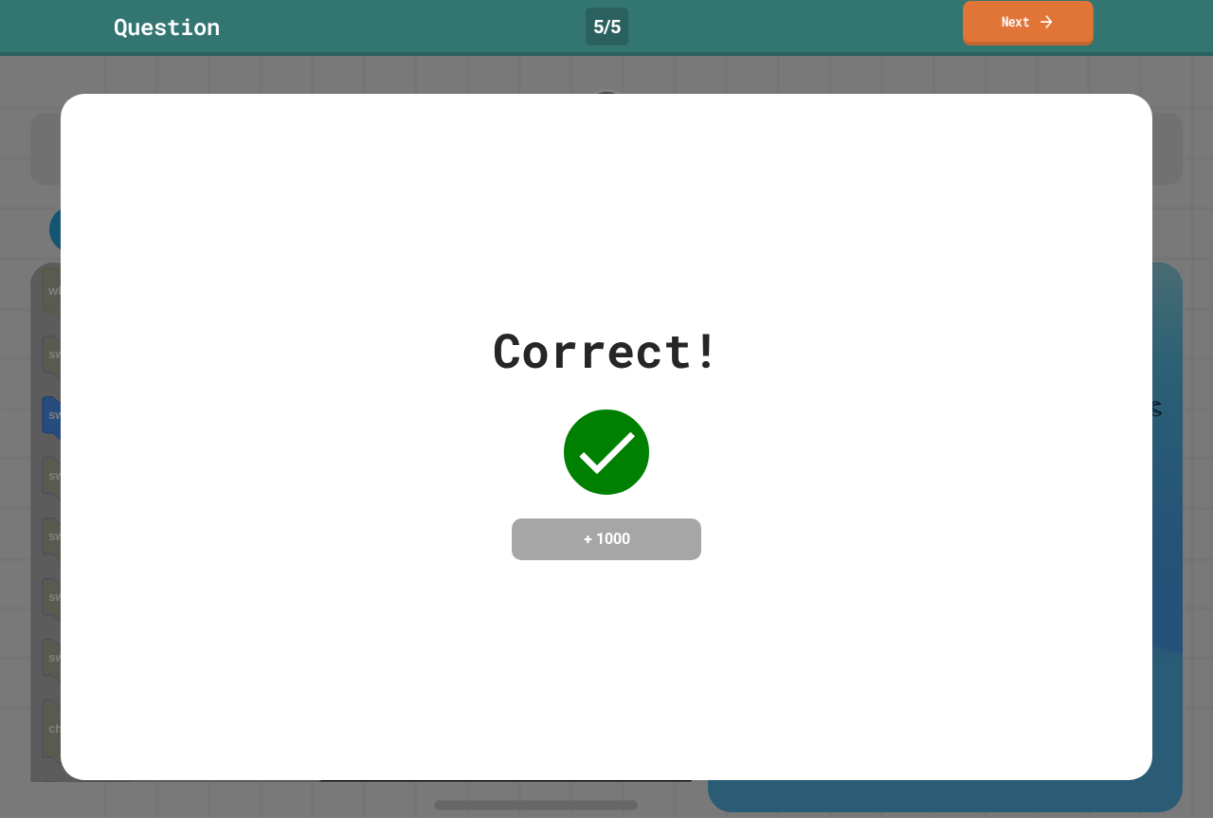
click at [998, 24] on link "Next" at bounding box center [1028, 23] width 131 height 45
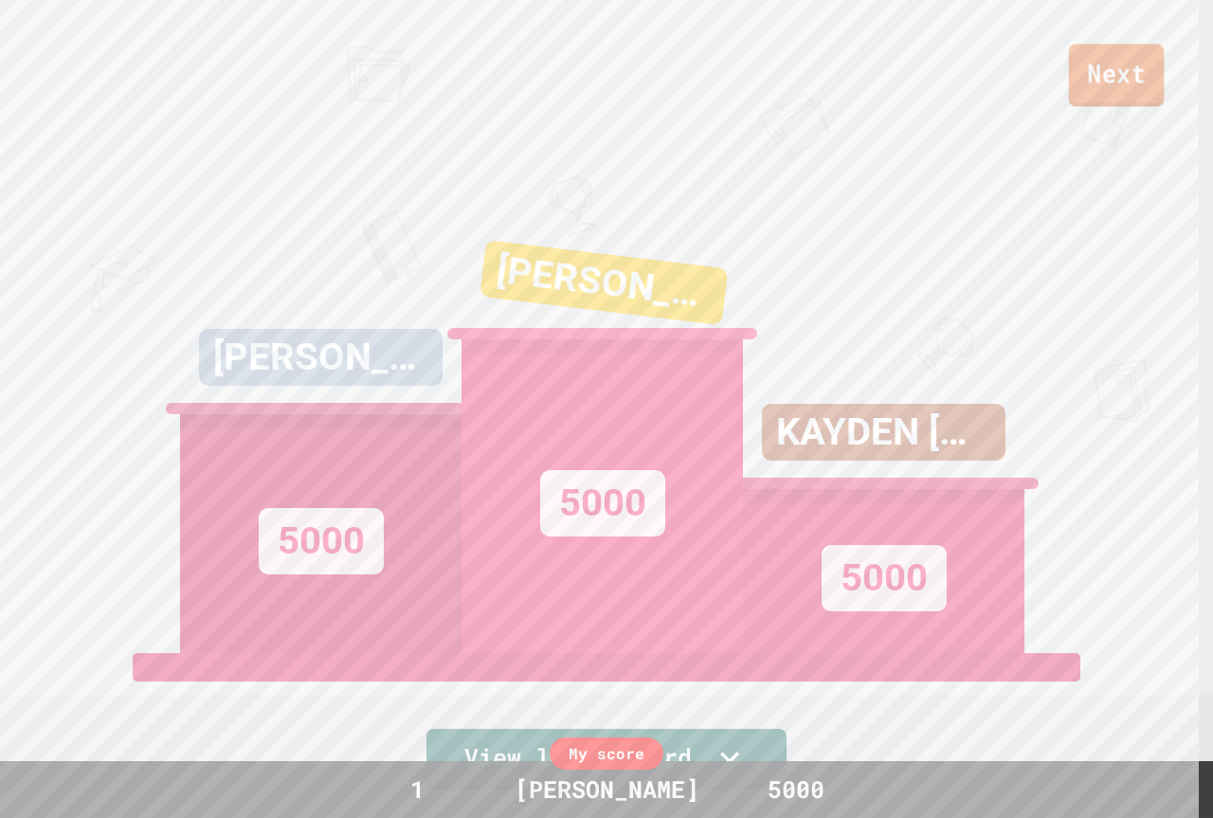
click at [1092, 101] on link "Next" at bounding box center [1117, 75] width 96 height 63
